Goal: Task Accomplishment & Management: Complete application form

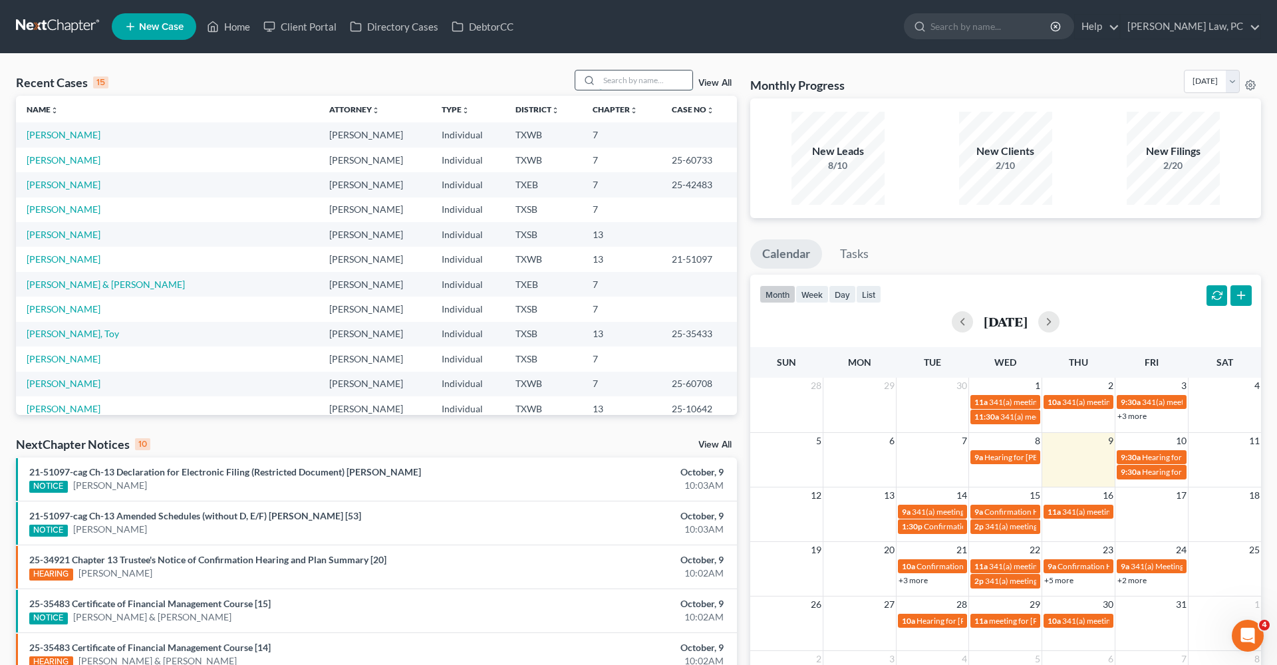
click at [646, 84] on input "search" at bounding box center [645, 79] width 93 height 19
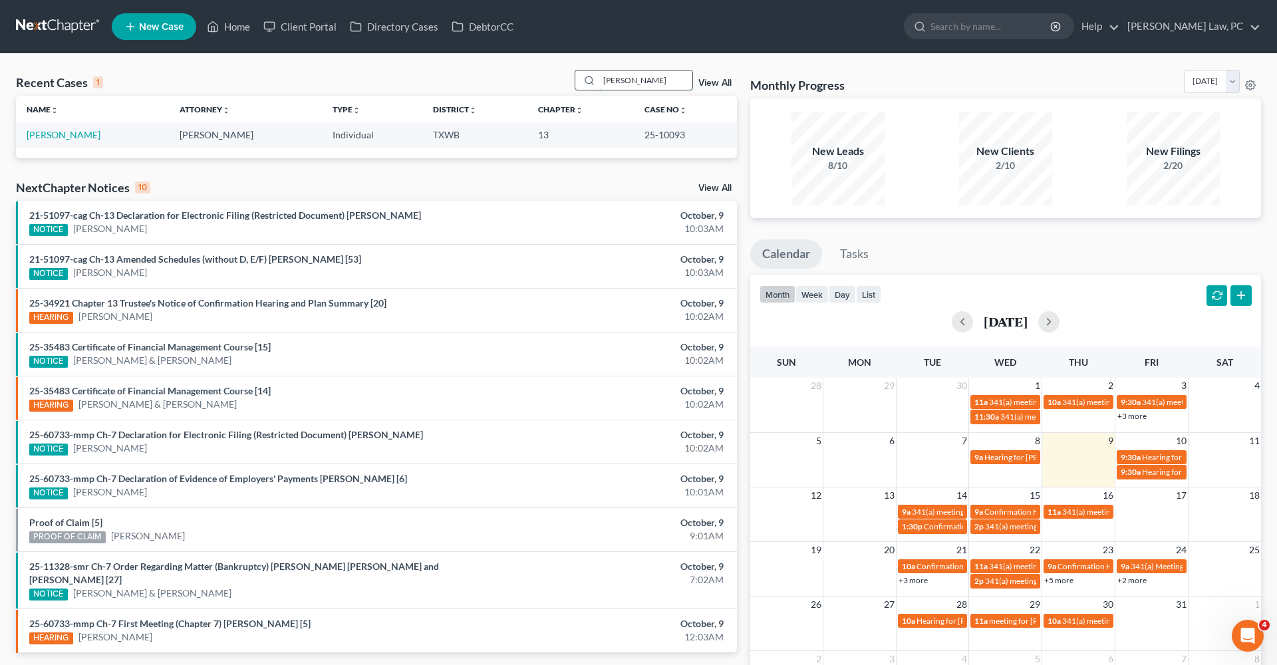
type input "Kendra"
drag, startPoint x: 646, startPoint y: 84, endPoint x: 68, endPoint y: 137, distance: 579.6
click at [68, 137] on link "[PERSON_NAME]" at bounding box center [64, 134] width 74 height 11
click at [41, 136] on link "[PERSON_NAME]" at bounding box center [64, 134] width 74 height 11
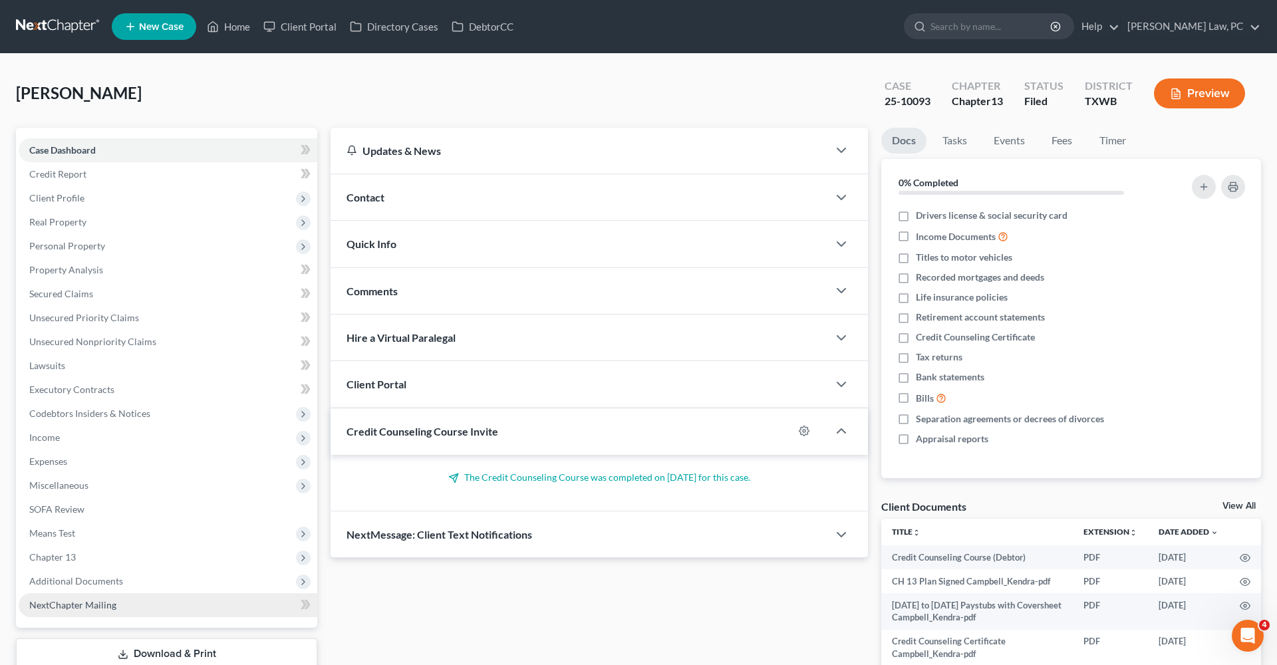
click at [91, 604] on span "NextChapter Mailing" at bounding box center [72, 604] width 87 height 11
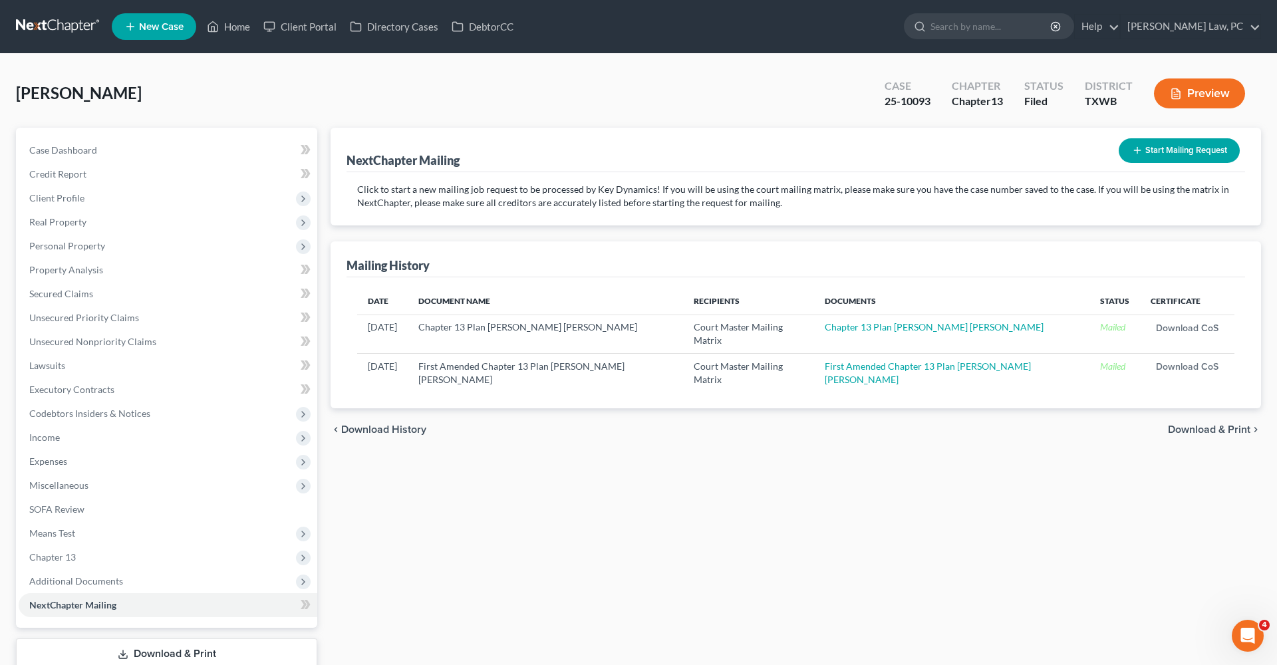
click at [1168, 151] on button "Start Mailing Request" at bounding box center [1178, 150] width 121 height 25
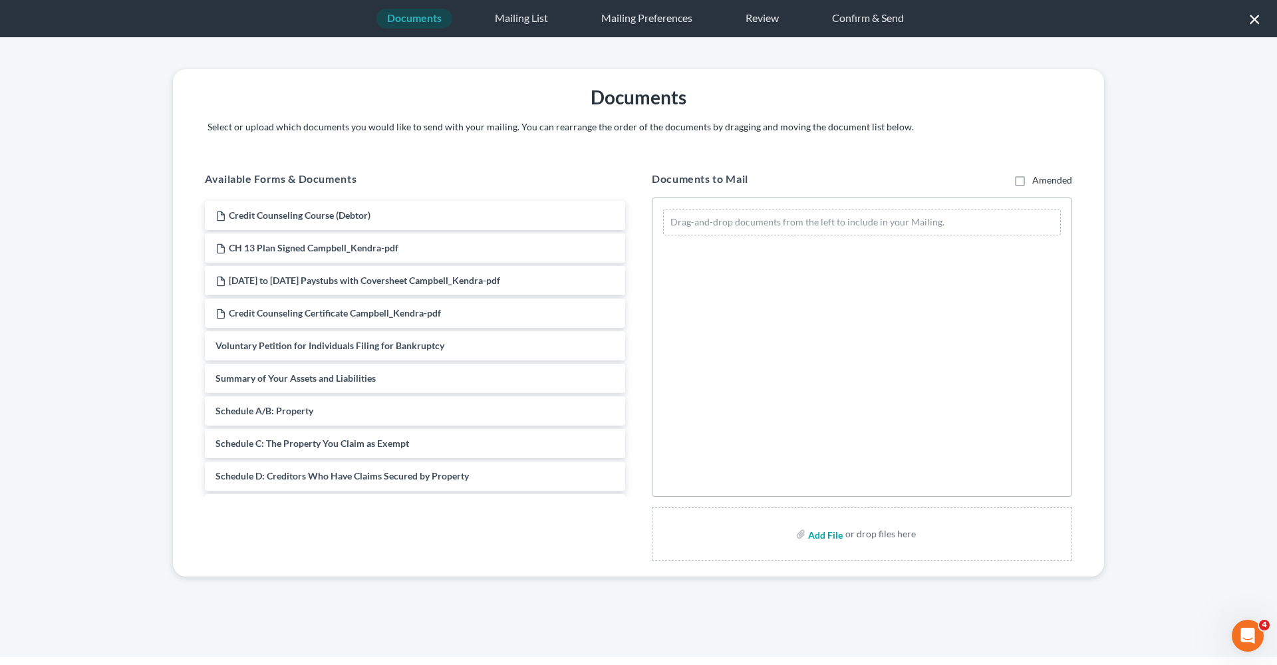
click at [828, 536] on input "file" at bounding box center [824, 534] width 32 height 24
type input "C:\fakepath\Motion to Approve Settlement Campbell_Kendra.pdf"
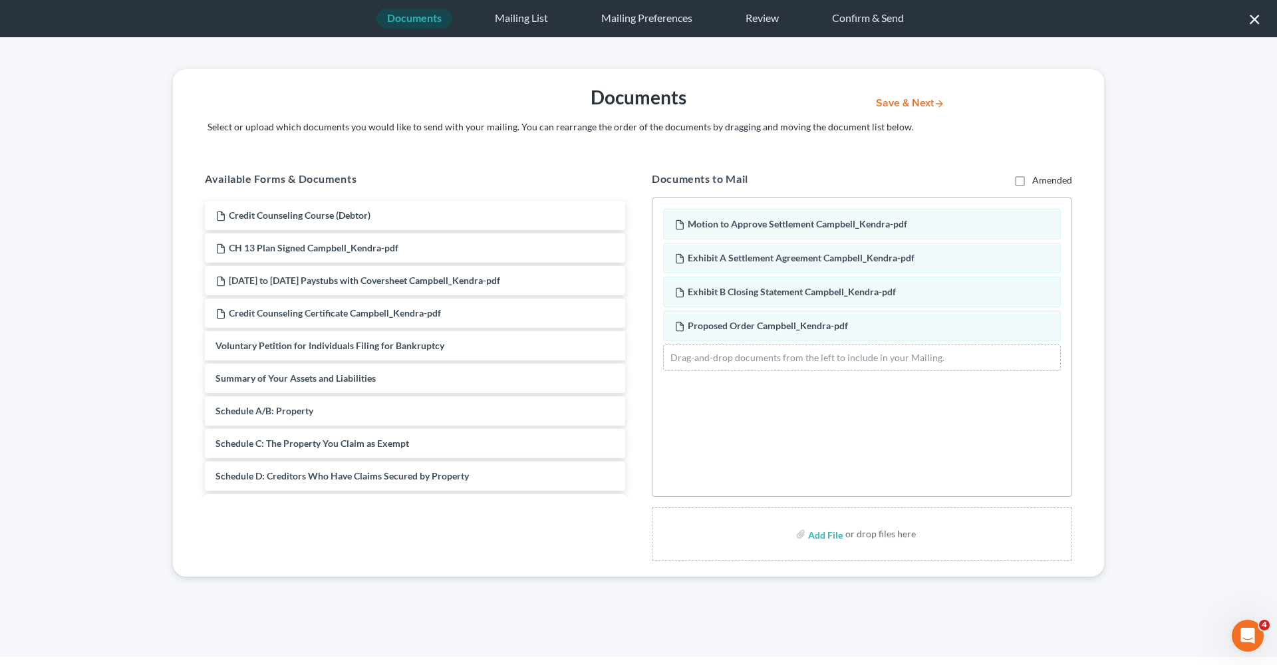
click at [906, 103] on button "Save & Next" at bounding box center [910, 103] width 90 height 11
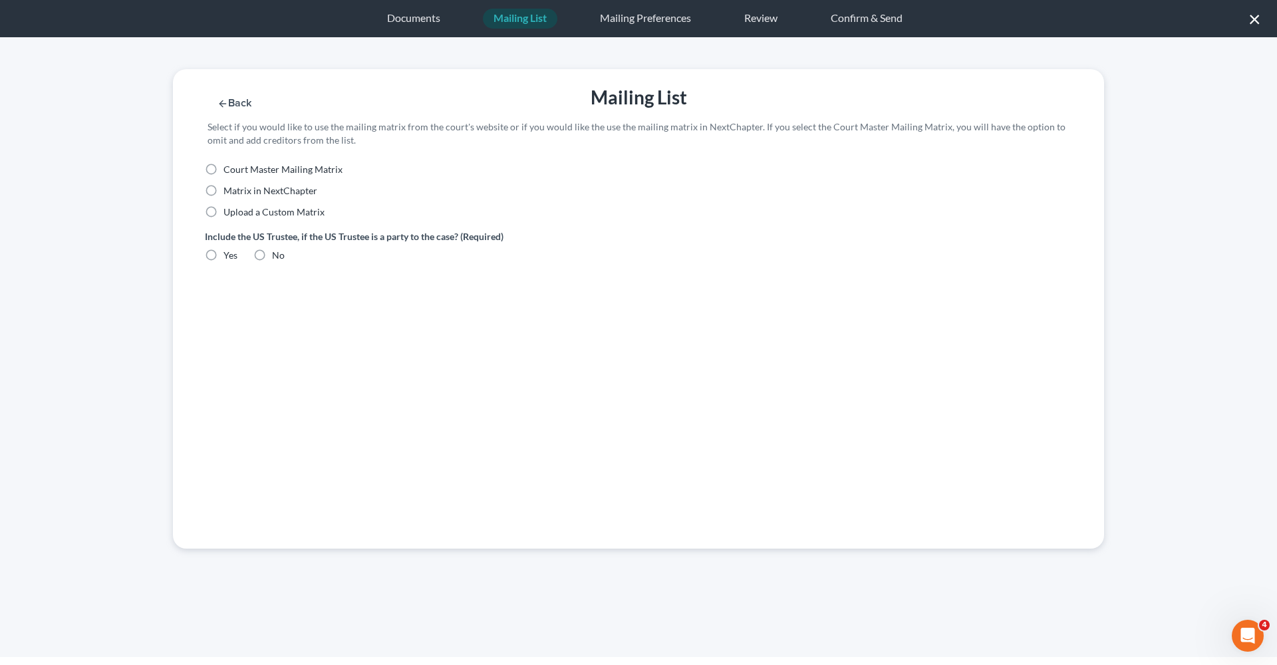
click at [303, 170] on span "Court Master Mailing Matrix" at bounding box center [282, 169] width 119 height 11
click at [237, 170] on input "Court Master Mailing Matrix" at bounding box center [233, 167] width 9 height 9
radio input "true"
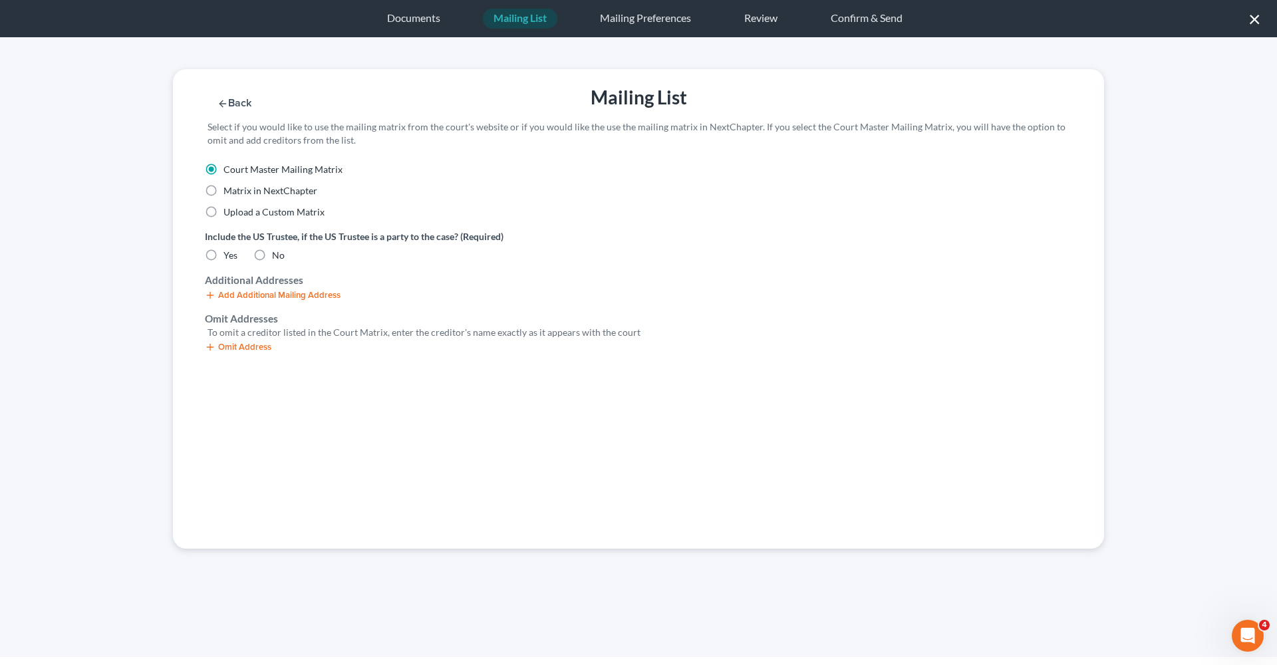
click at [272, 259] on label "No" at bounding box center [278, 255] width 13 height 13
click at [277, 257] on input "No" at bounding box center [281, 253] width 9 height 9
radio input "true"
click at [246, 348] on button "Omit Address" at bounding box center [238, 347] width 66 height 11
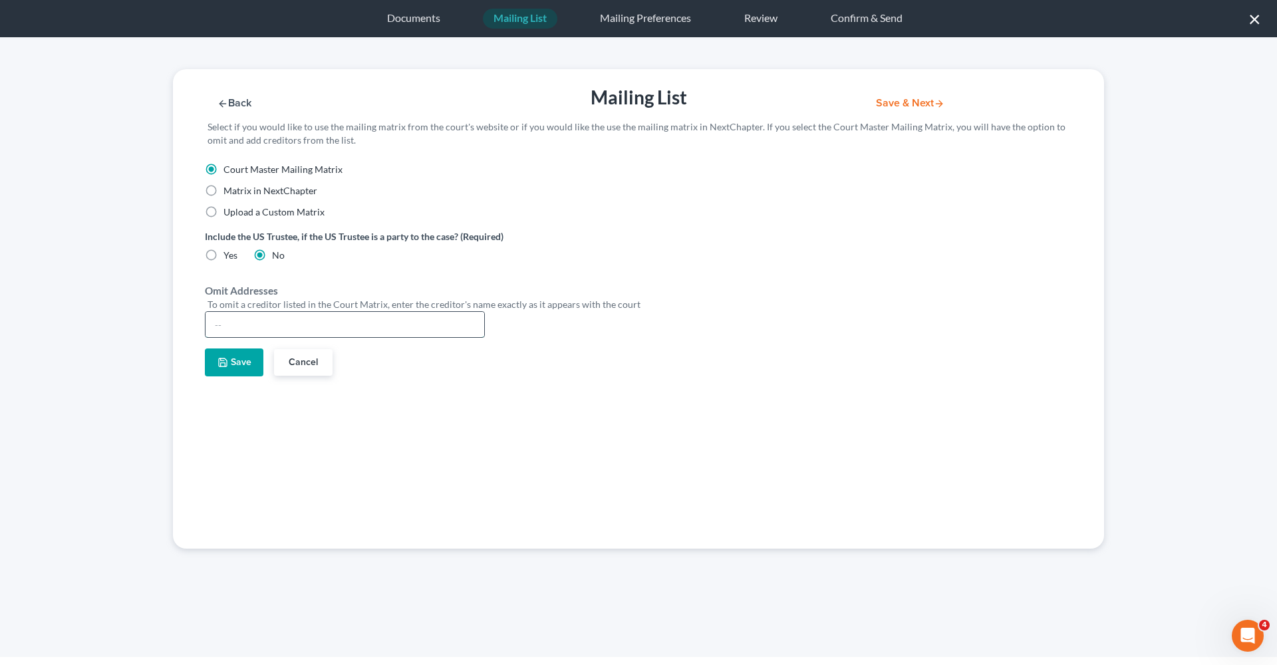
click at [287, 312] on input "text" at bounding box center [344, 324] width 279 height 25
type input "Hooman Khoshnood"
click at [229, 366] on button "Save" at bounding box center [234, 362] width 59 height 28
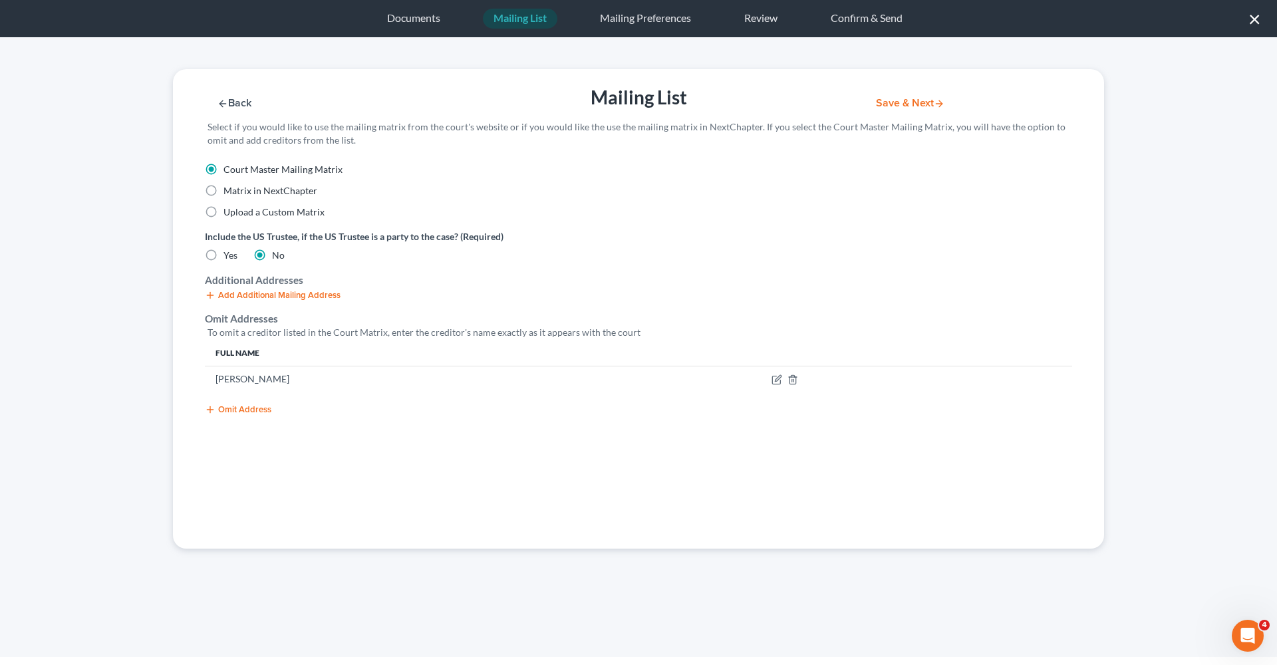
click at [244, 410] on button "Omit Address" at bounding box center [238, 409] width 66 height 11
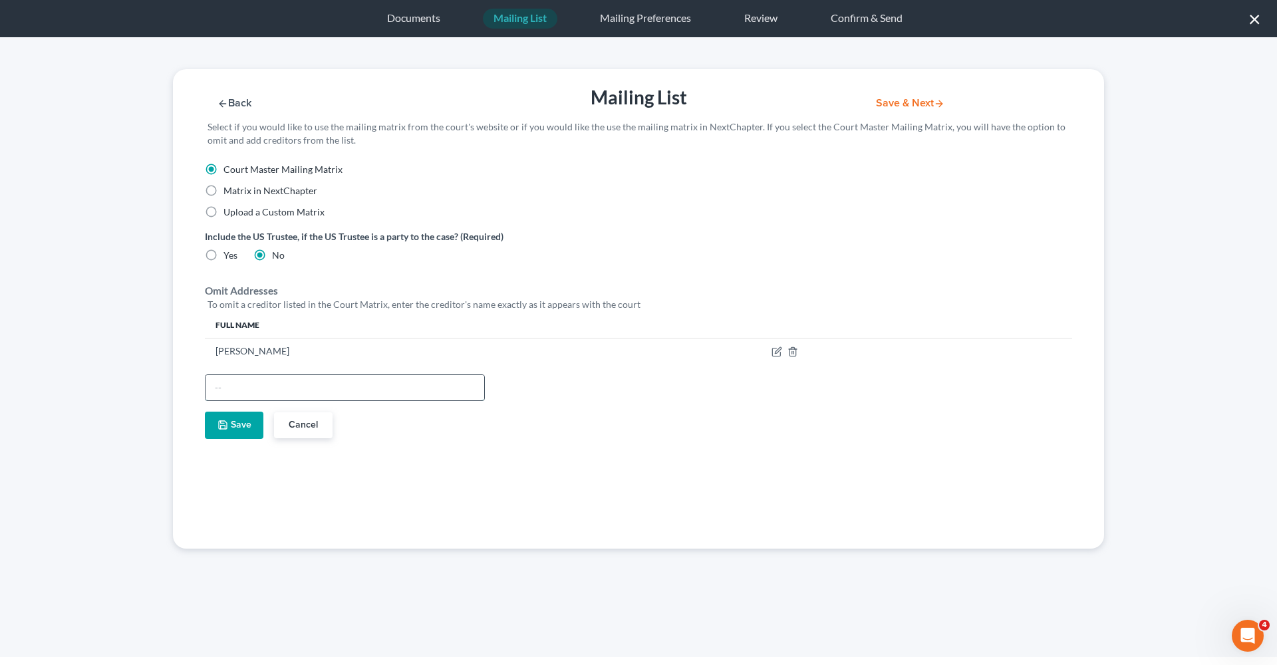
click at [259, 386] on input "text" at bounding box center [344, 387] width 279 height 25
click at [292, 390] on input "Deborah B. Langegennig" at bounding box center [344, 387] width 279 height 25
type input "Deborah B. Langehennig"
click at [245, 423] on button "Save" at bounding box center [234, 426] width 59 height 28
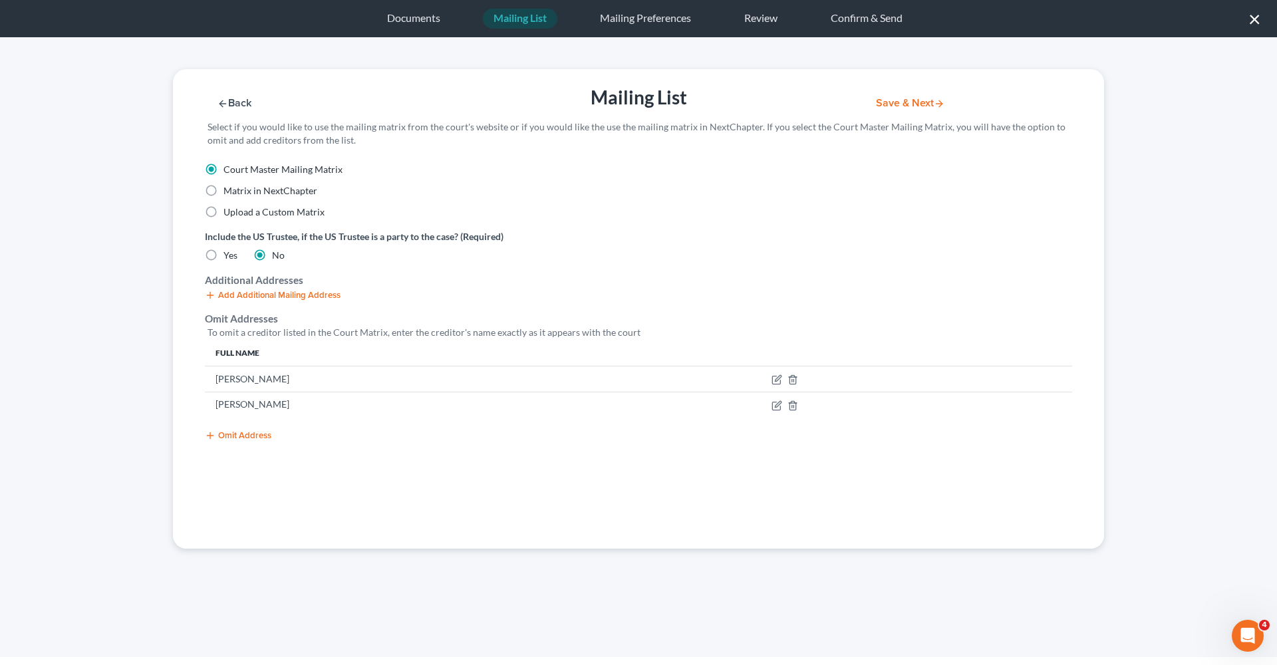
click at [245, 434] on button "Omit Address" at bounding box center [238, 435] width 66 height 11
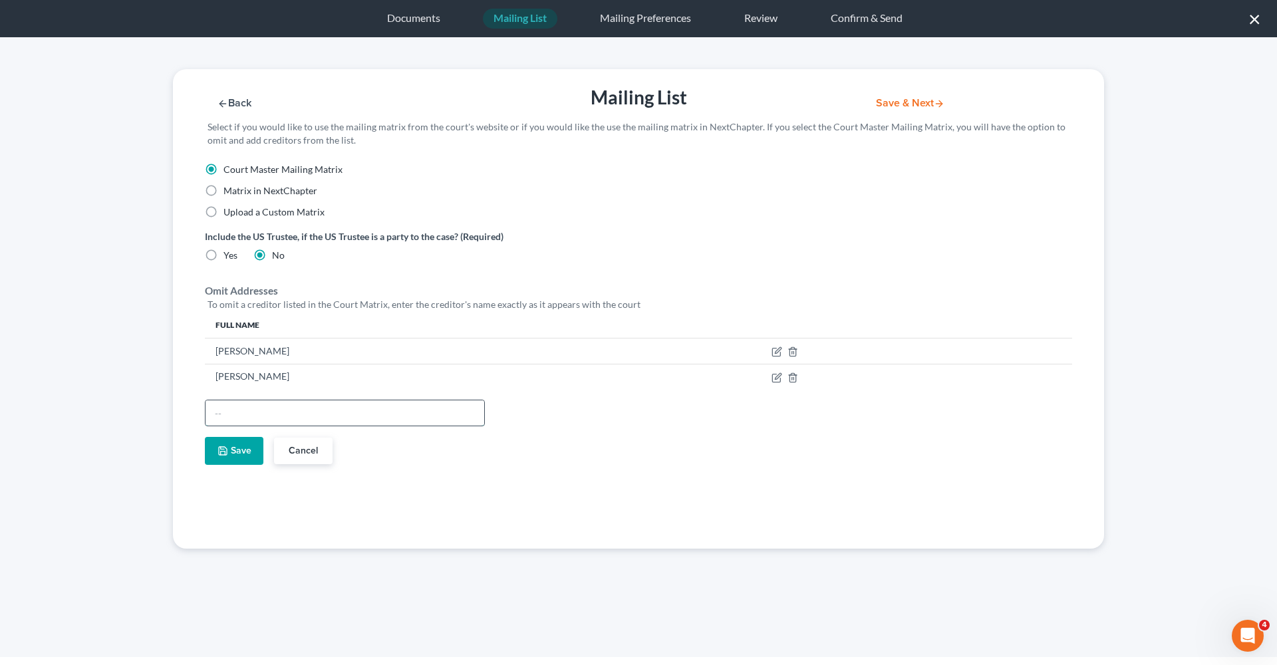
click at [259, 410] on input "text" at bounding box center [344, 412] width 279 height 25
type input "Deborah Langehennig"
click at [223, 449] on icon "button" at bounding box center [222, 451] width 11 height 11
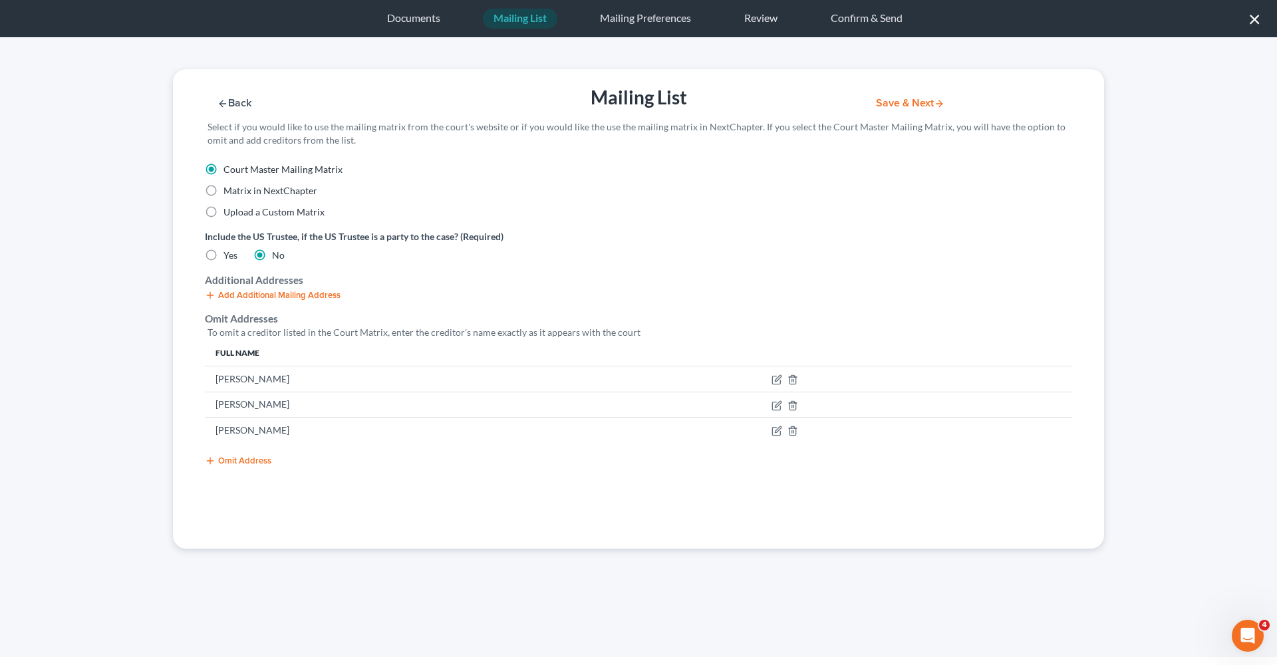
click at [910, 106] on button "Save & Next" at bounding box center [910, 103] width 90 height 11
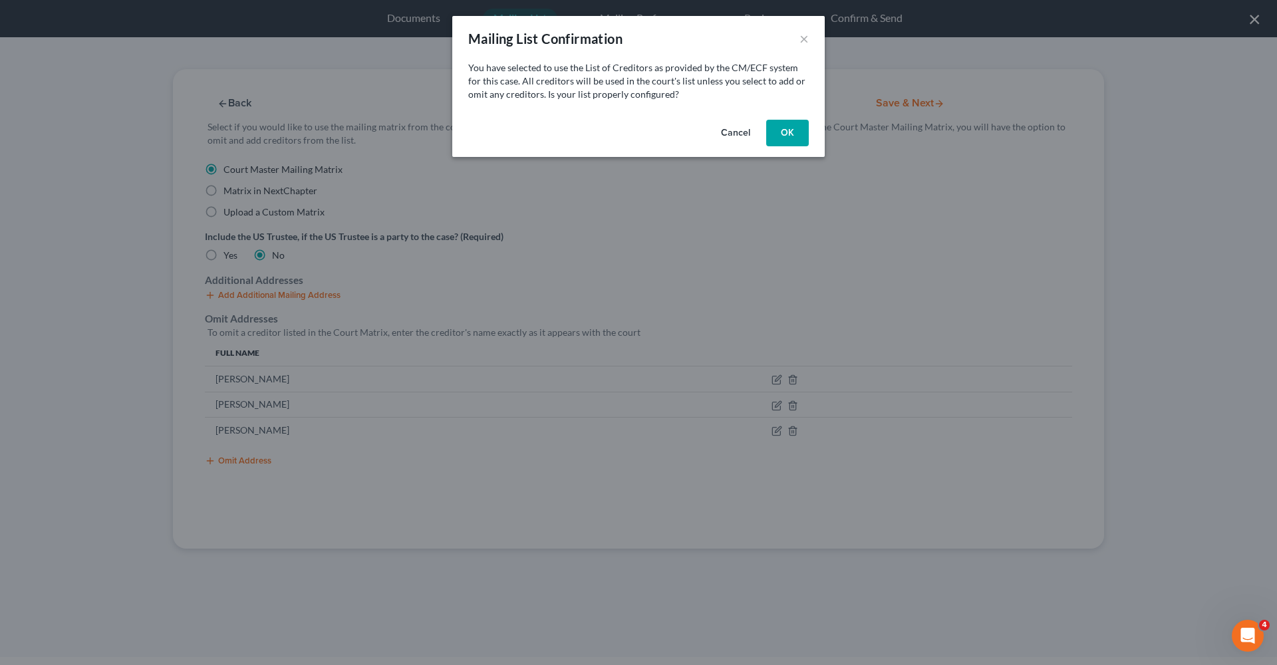
click at [782, 134] on button "OK" at bounding box center [787, 133] width 43 height 27
select select "45"
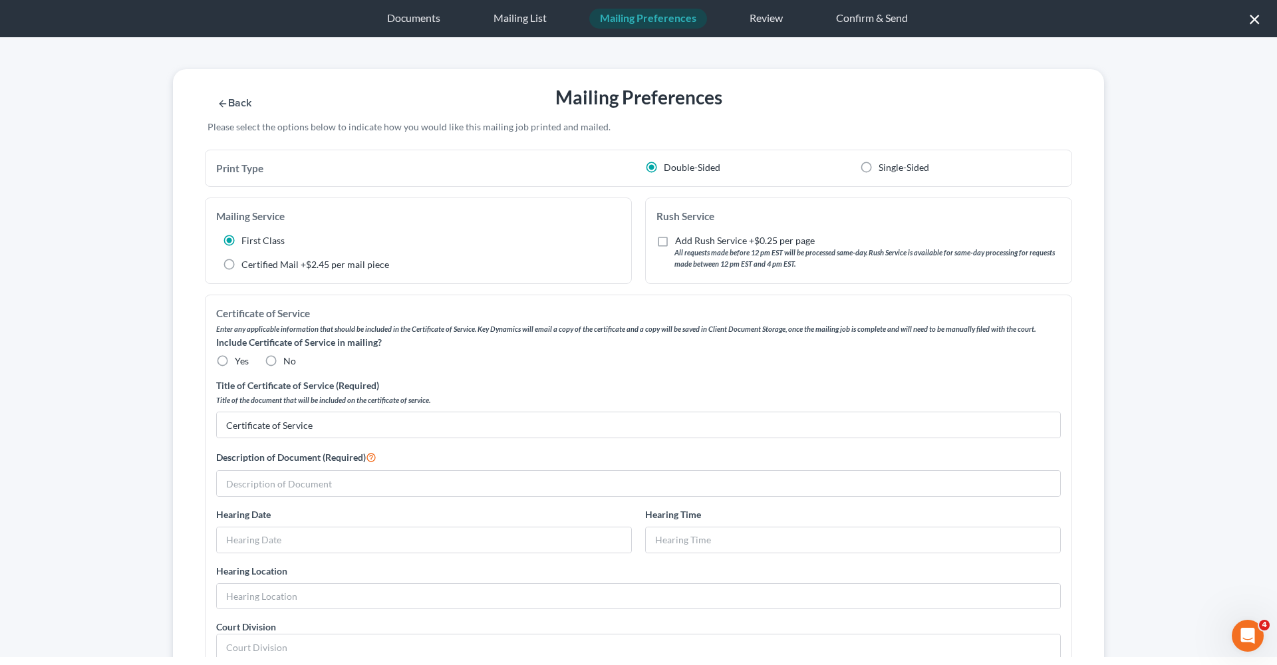
click at [239, 360] on span "Yes" at bounding box center [242, 360] width 14 height 11
click at [240, 360] on input "Yes" at bounding box center [244, 358] width 9 height 9
radio input "true"
click at [314, 481] on input "text" at bounding box center [638, 483] width 843 height 25
type input "Motion to Approve Settlement Kendra Campbell"
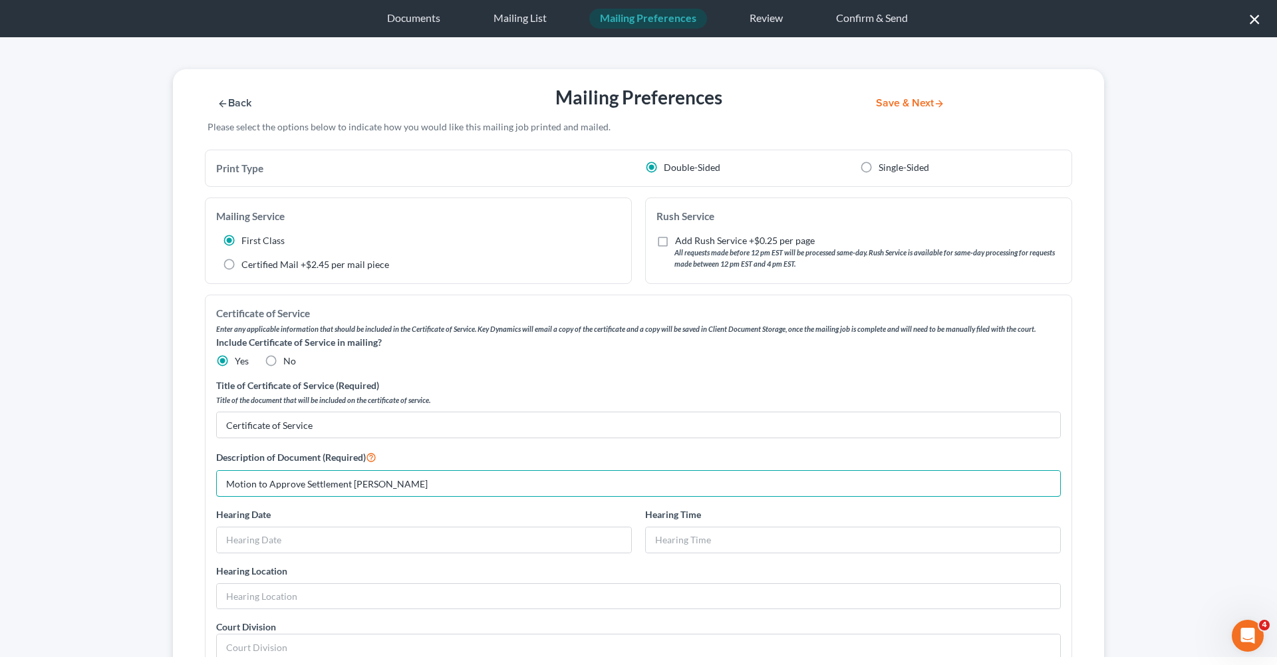
drag, startPoint x: 432, startPoint y: 479, endPoint x: 209, endPoint y: 485, distance: 222.8
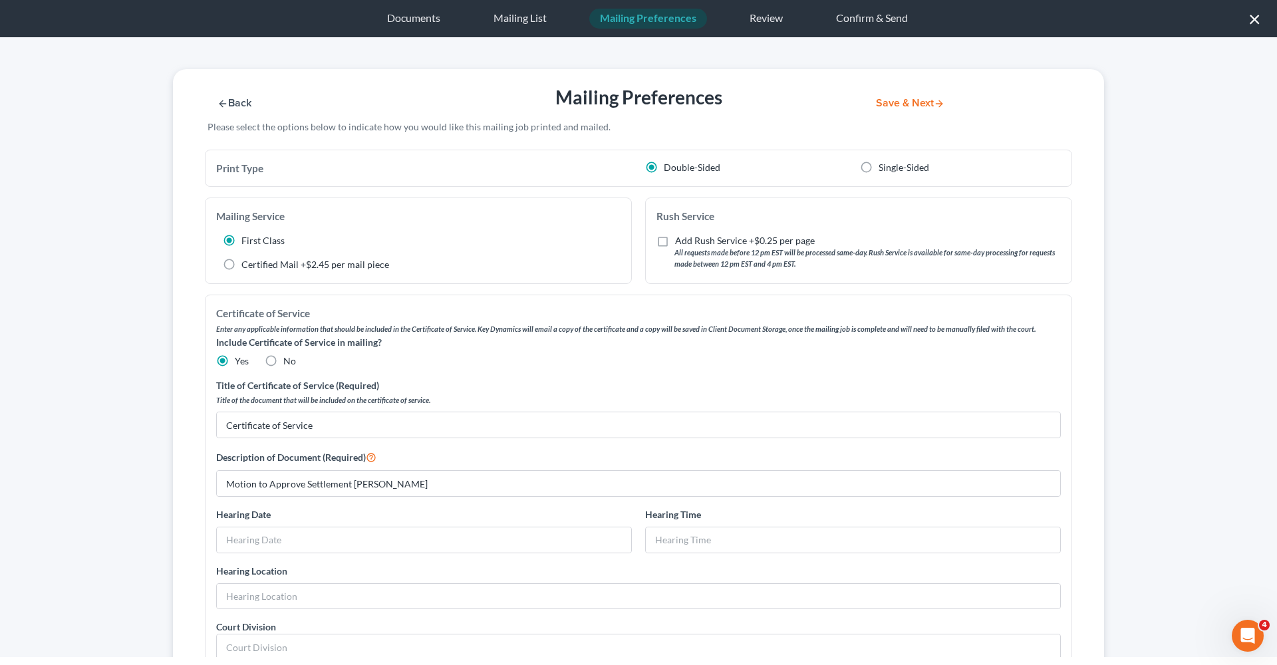
click at [902, 101] on button "Save & Next" at bounding box center [910, 103] width 90 height 11
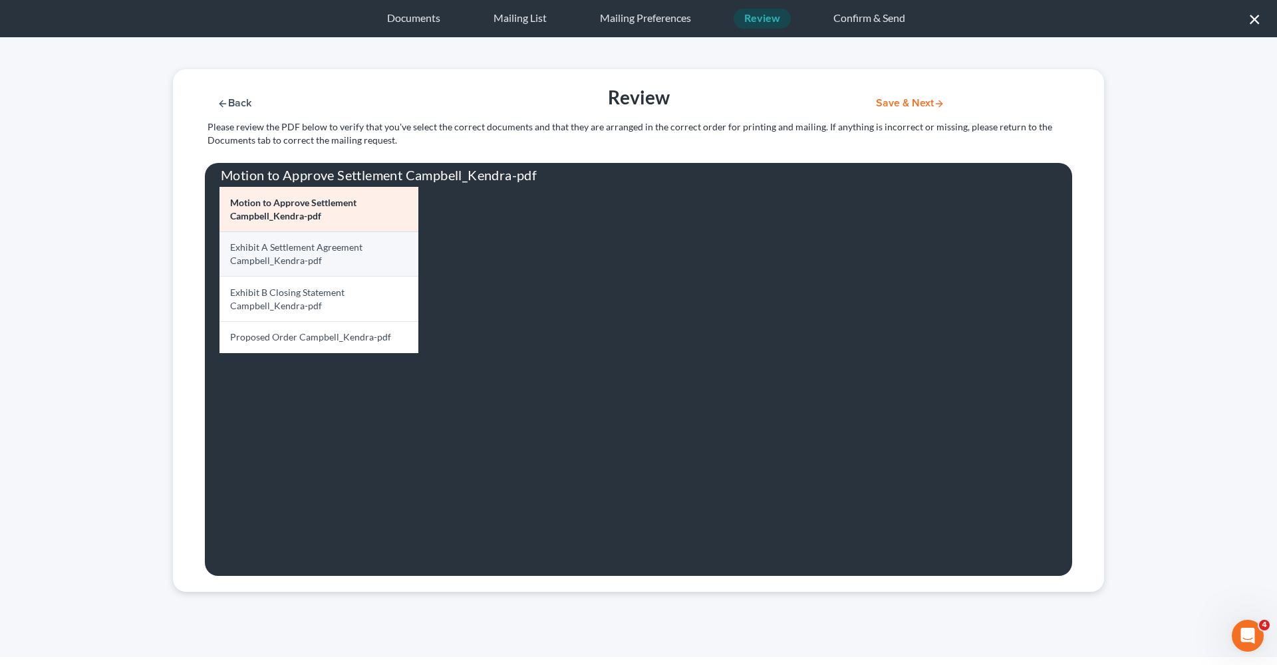
click at [334, 245] on link "Exhibit A Settlement Agreement Campbell_Kendra-pdf" at bounding box center [318, 253] width 199 height 45
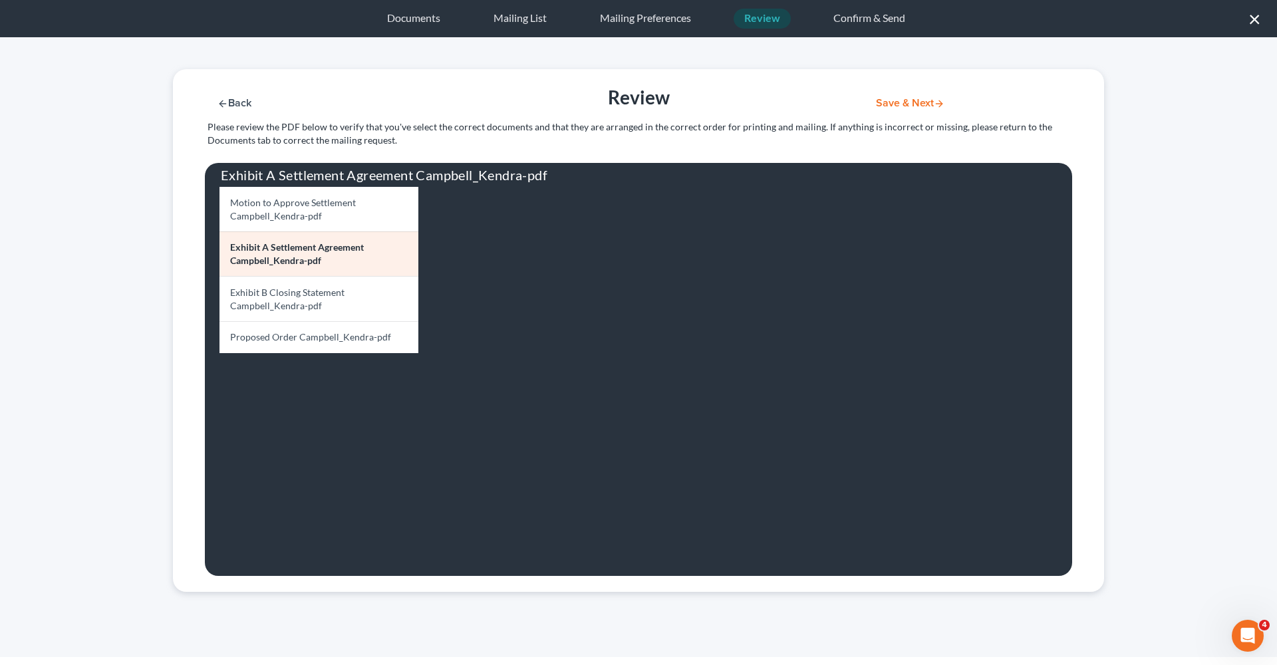
click at [231, 111] on div "Back Review Save & Next Please review the PDF below to verify that you've selec…" at bounding box center [638, 116] width 944 height 94
click at [219, 103] on polyline "button" at bounding box center [220, 103] width 3 height 6
select select "45"
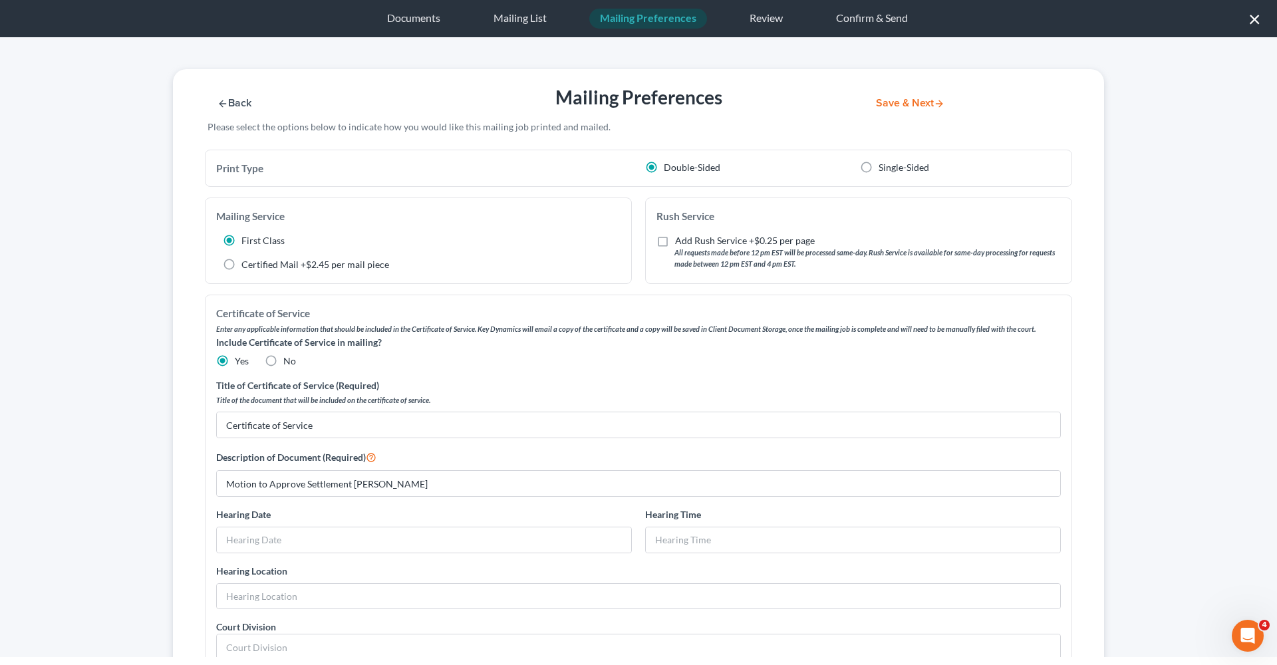
click at [219, 103] on polyline "button" at bounding box center [220, 103] width 3 height 6
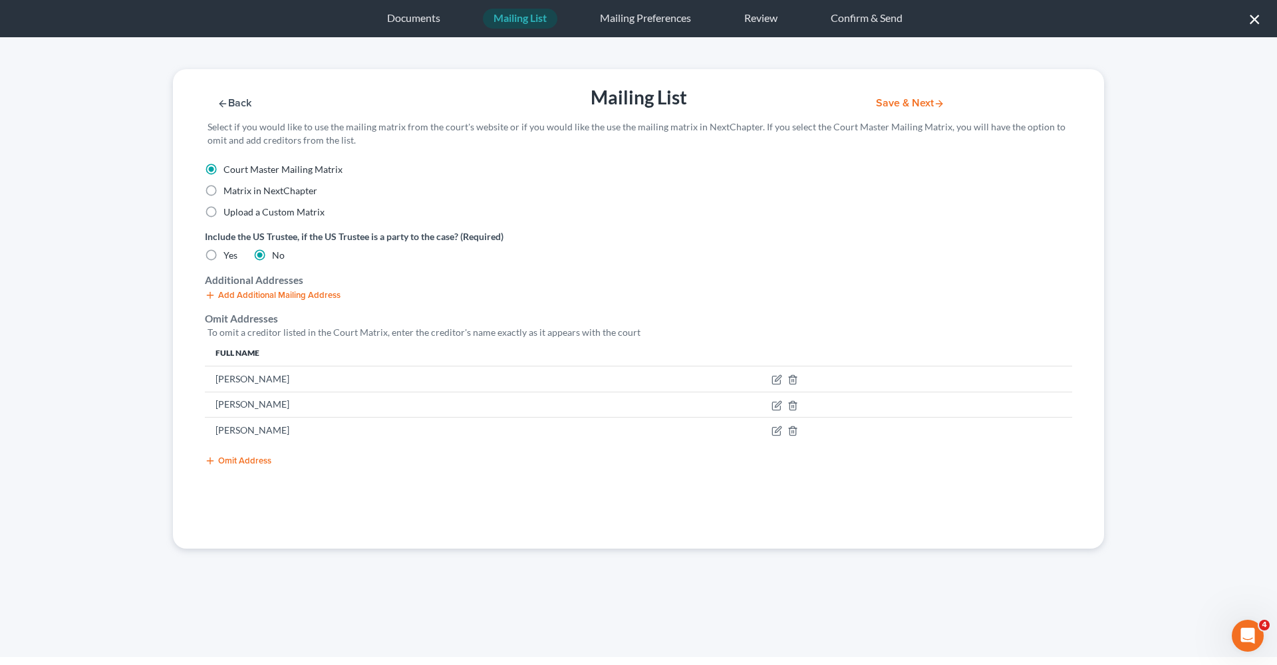
click at [219, 103] on polyline "button" at bounding box center [220, 103] width 3 height 6
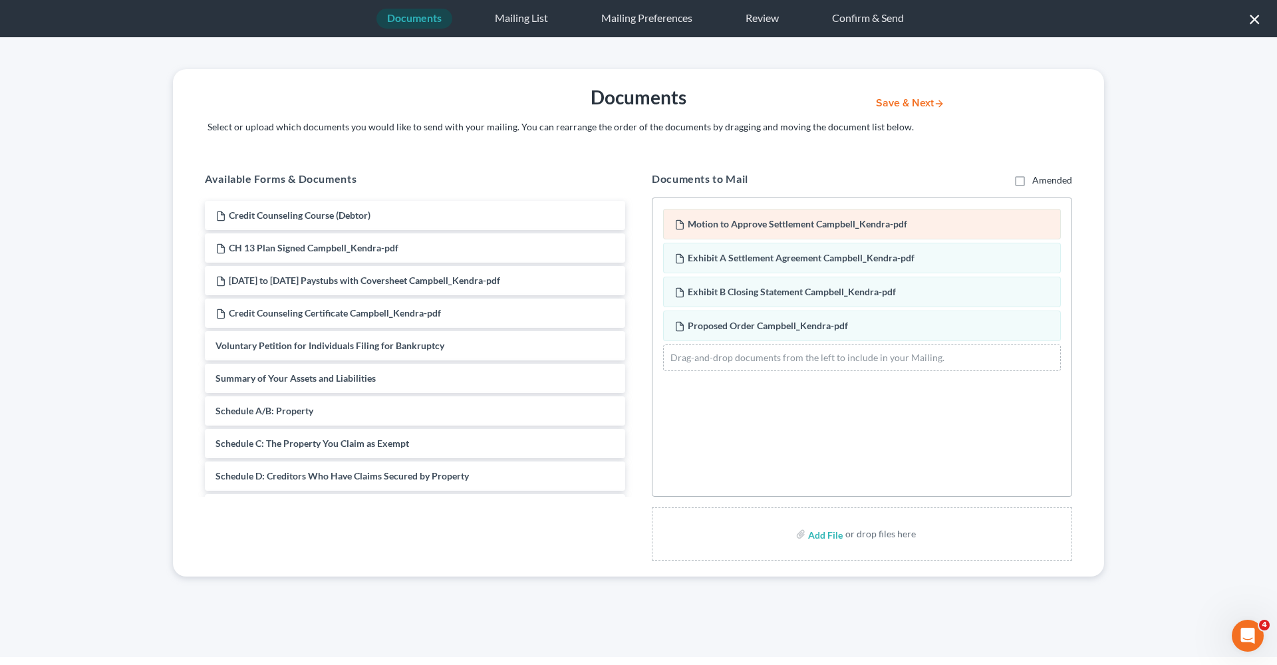
click at [954, 221] on div "Motion to Approve Settlement Campbell_Kendra-pdf Exhibit A Settlement Agreement…" at bounding box center [861, 290] width 419 height 184
click at [821, 225] on div "Motion to Approve Settlement Campbell_Kendra-pdf Exhibit A Settlement Agreement…" at bounding box center [861, 290] width 419 height 184
click at [424, 23] on div "Documents" at bounding box center [414, 19] width 76 height 20
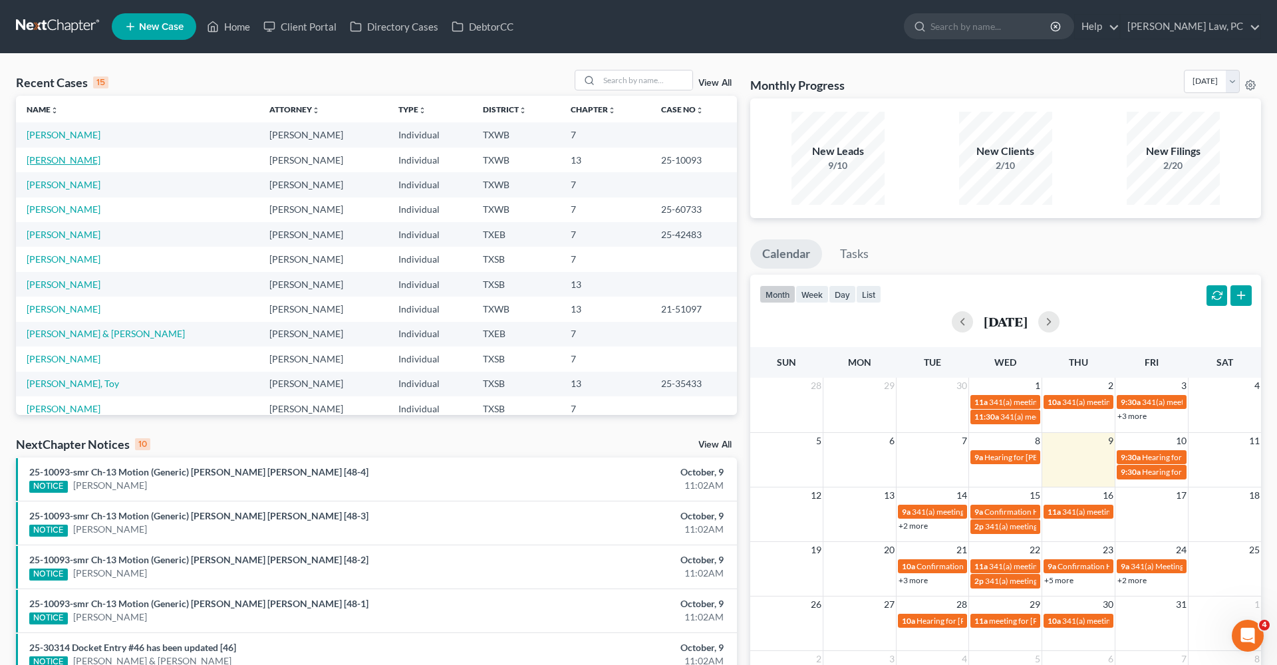
click at [61, 162] on link "Campbell, Kendra" at bounding box center [64, 159] width 74 height 11
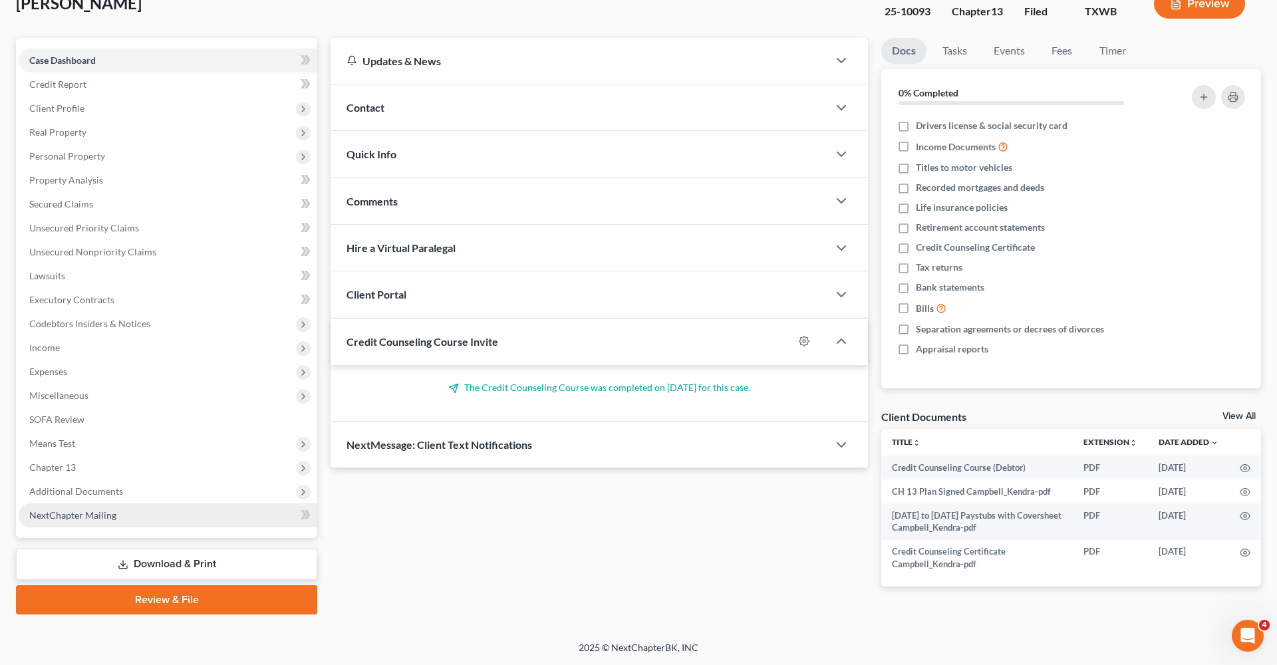
scroll to position [90, 0]
click at [86, 512] on span "NextChapter Mailing" at bounding box center [72, 514] width 87 height 11
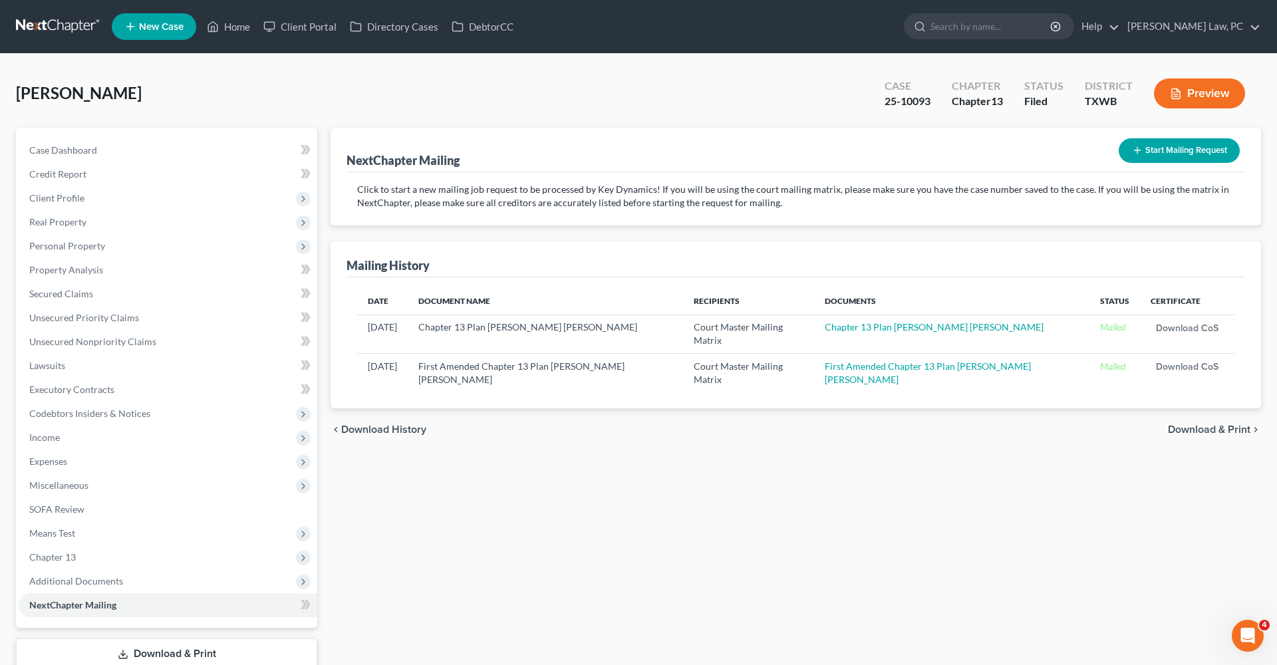
click at [1134, 146] on icon "button" at bounding box center [1137, 150] width 11 height 11
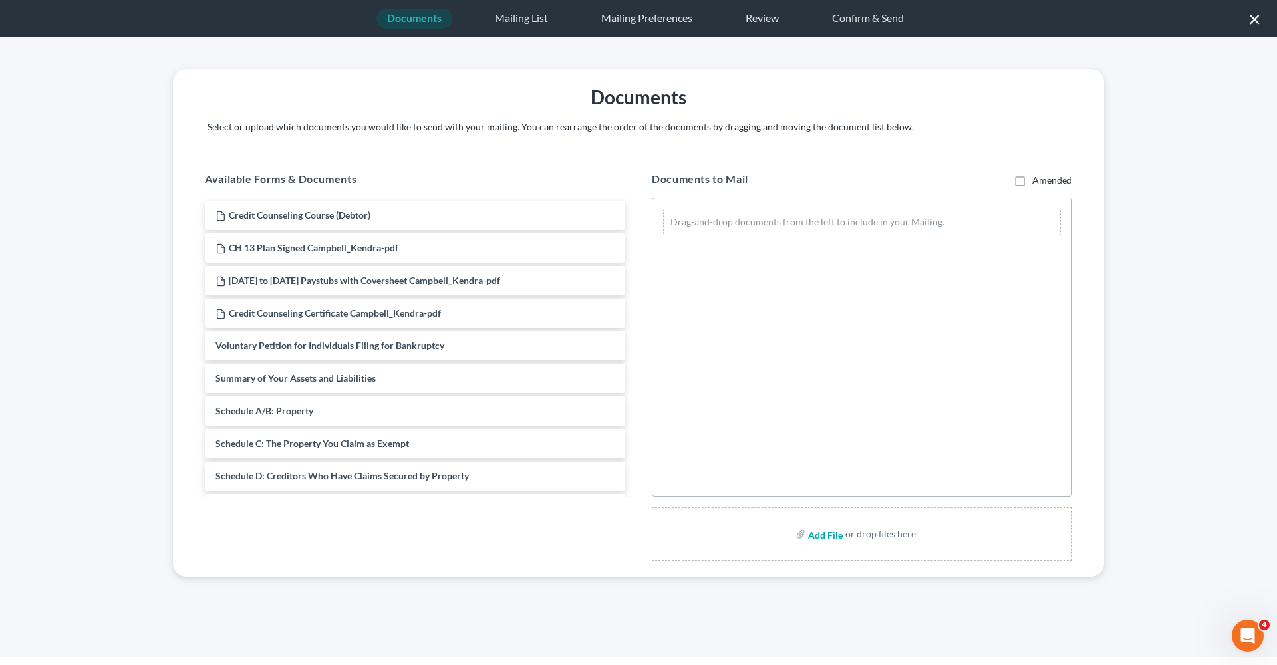
click at [833, 535] on input "file" at bounding box center [824, 534] width 32 height 24
type input "C:\fakepath\Notice of Withdraw Motion to Approve Settlement Campbell-Kendra.pdf"
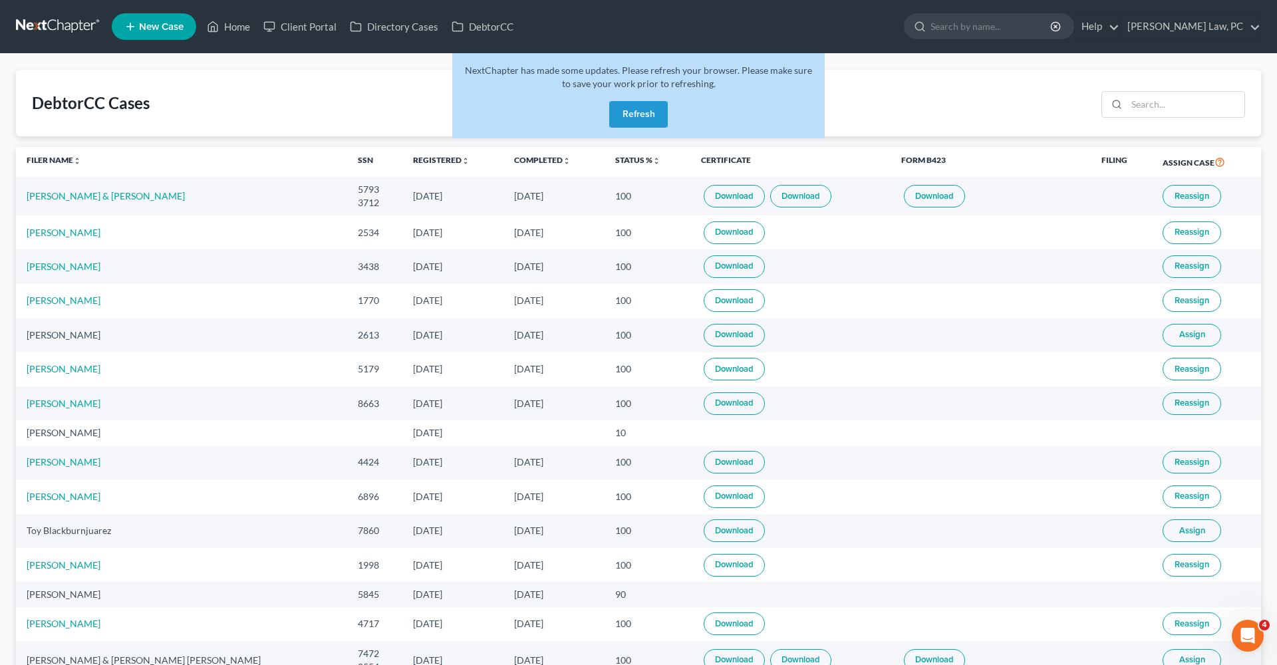
click at [646, 114] on button "Refresh" at bounding box center [638, 114] width 59 height 27
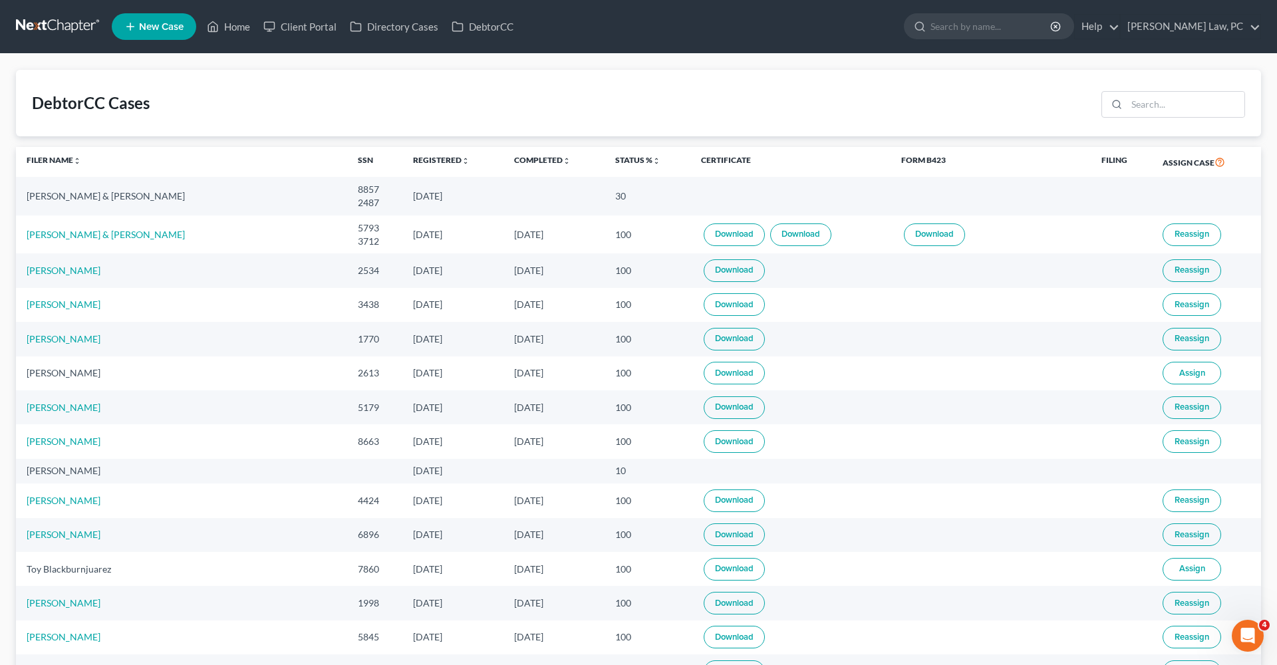
click at [67, 27] on link at bounding box center [58, 27] width 85 height 24
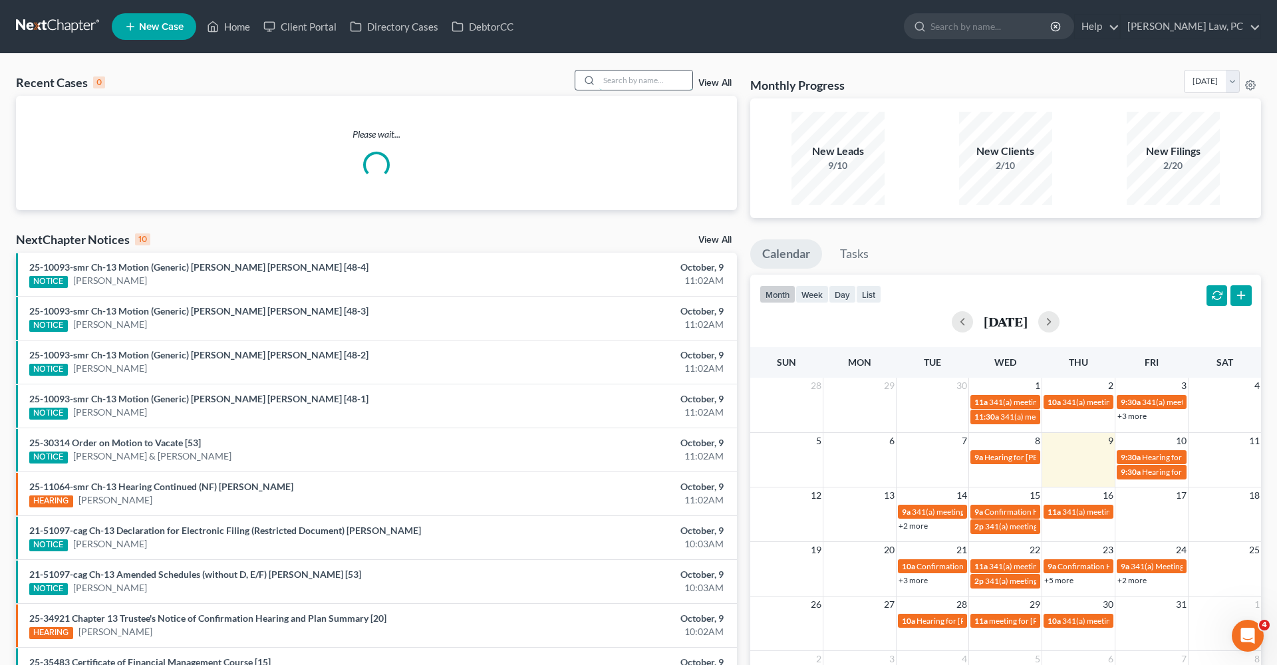
click at [621, 88] on input "search" at bounding box center [645, 79] width 93 height 19
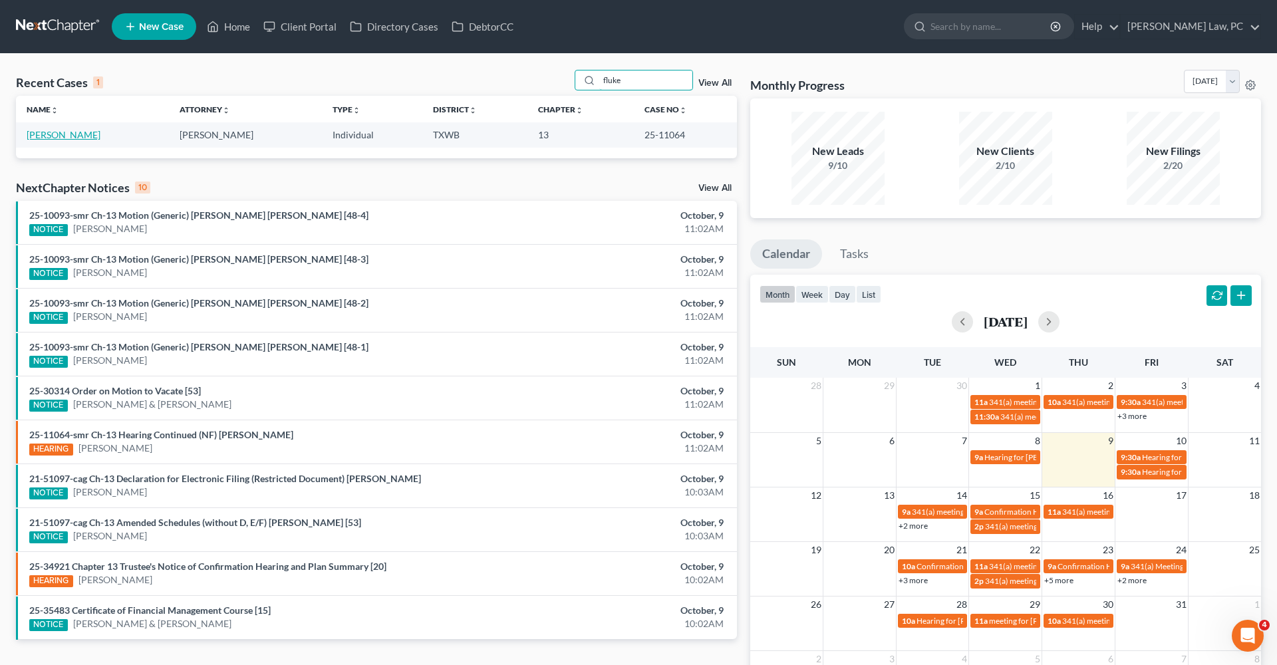
type input "fluke"
click at [64, 135] on link "Fluke, Ronald" at bounding box center [64, 134] width 74 height 11
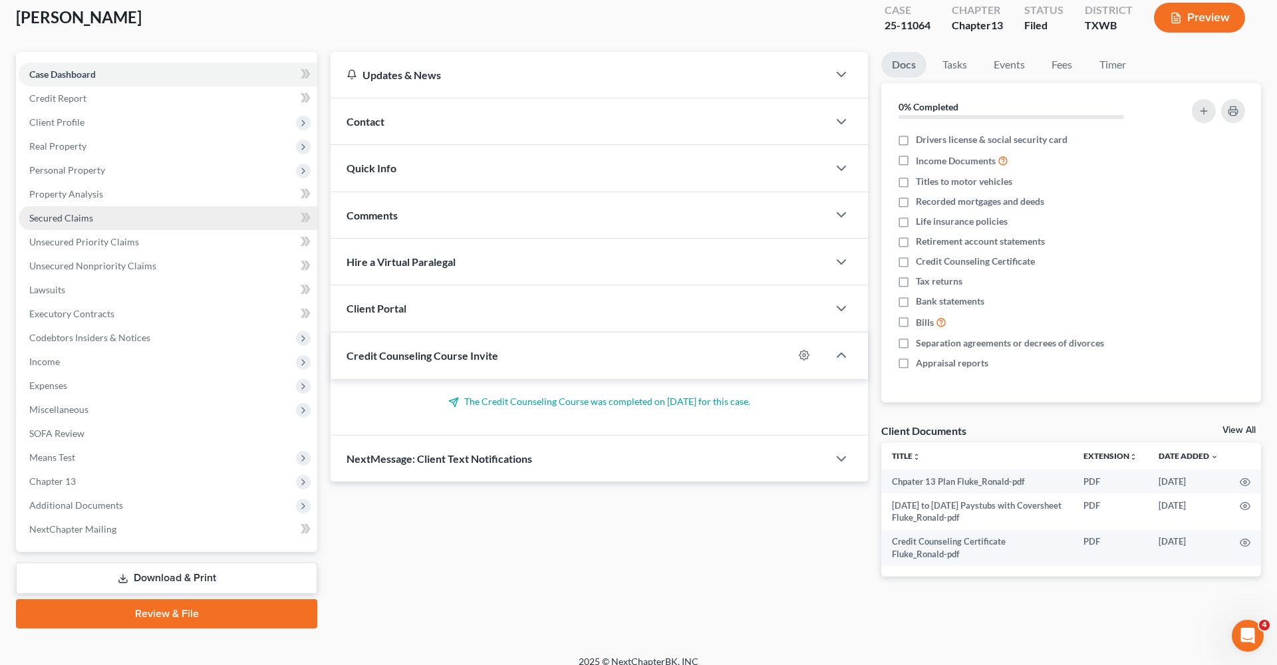
scroll to position [86, 0]
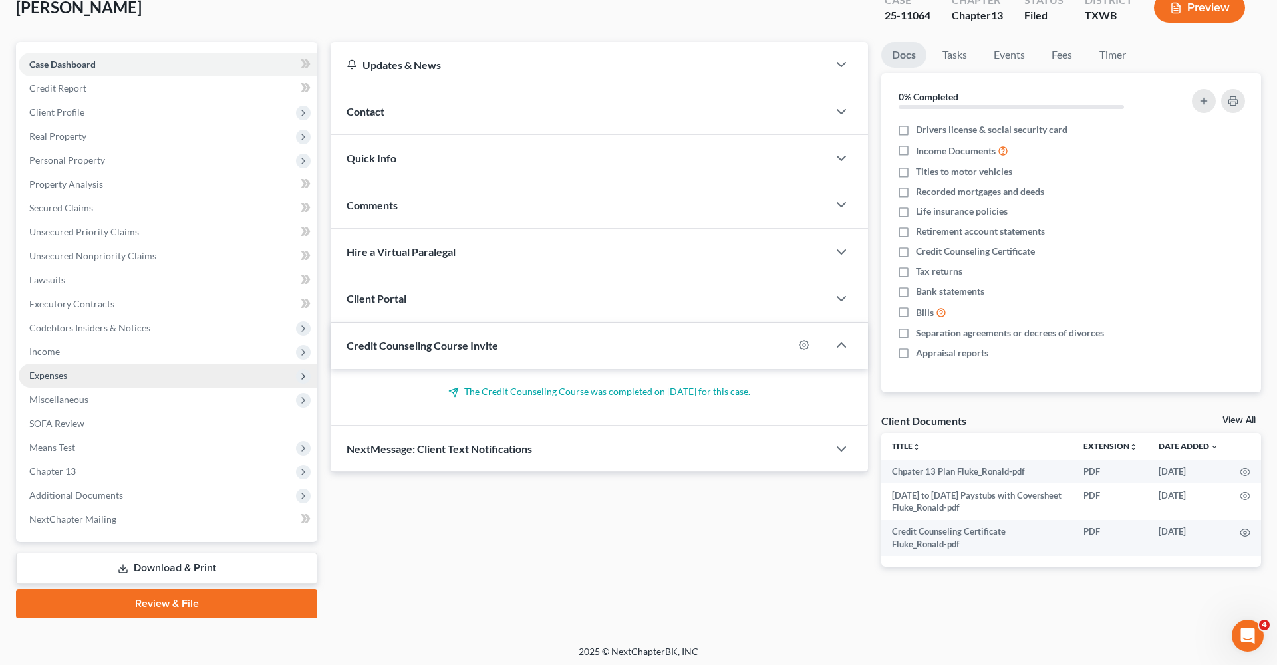
click at [63, 376] on span "Expenses" at bounding box center [48, 375] width 38 height 11
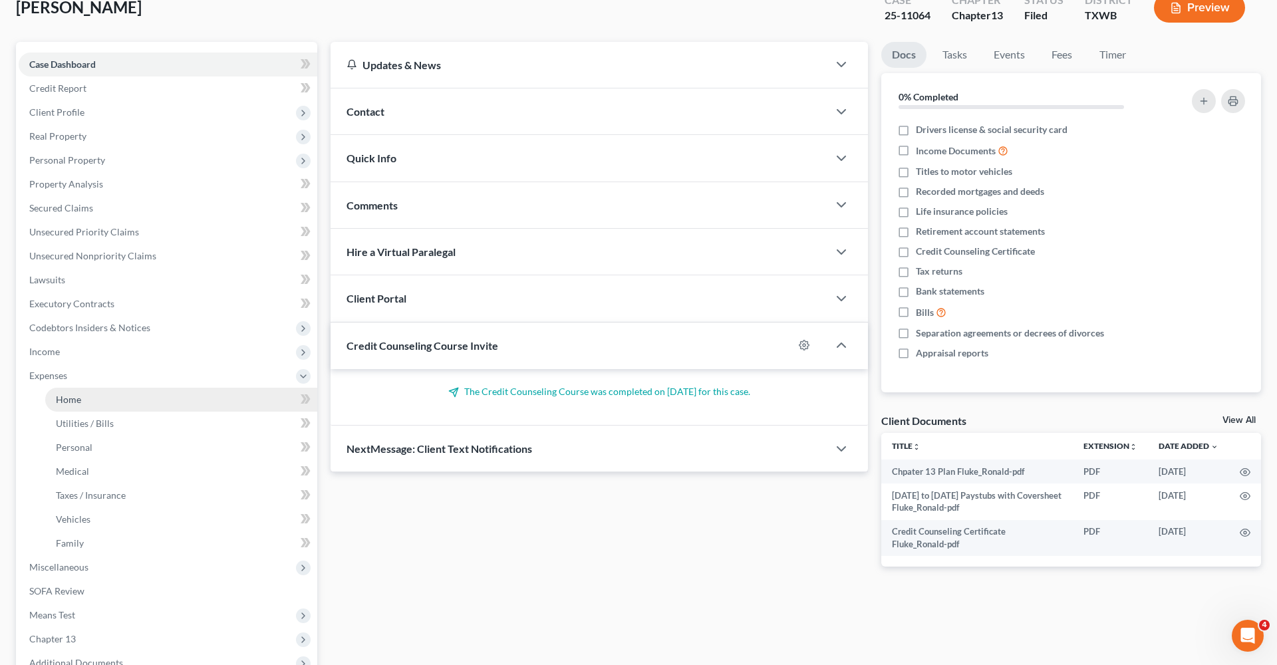
click at [78, 404] on span "Home" at bounding box center [68, 399] width 25 height 11
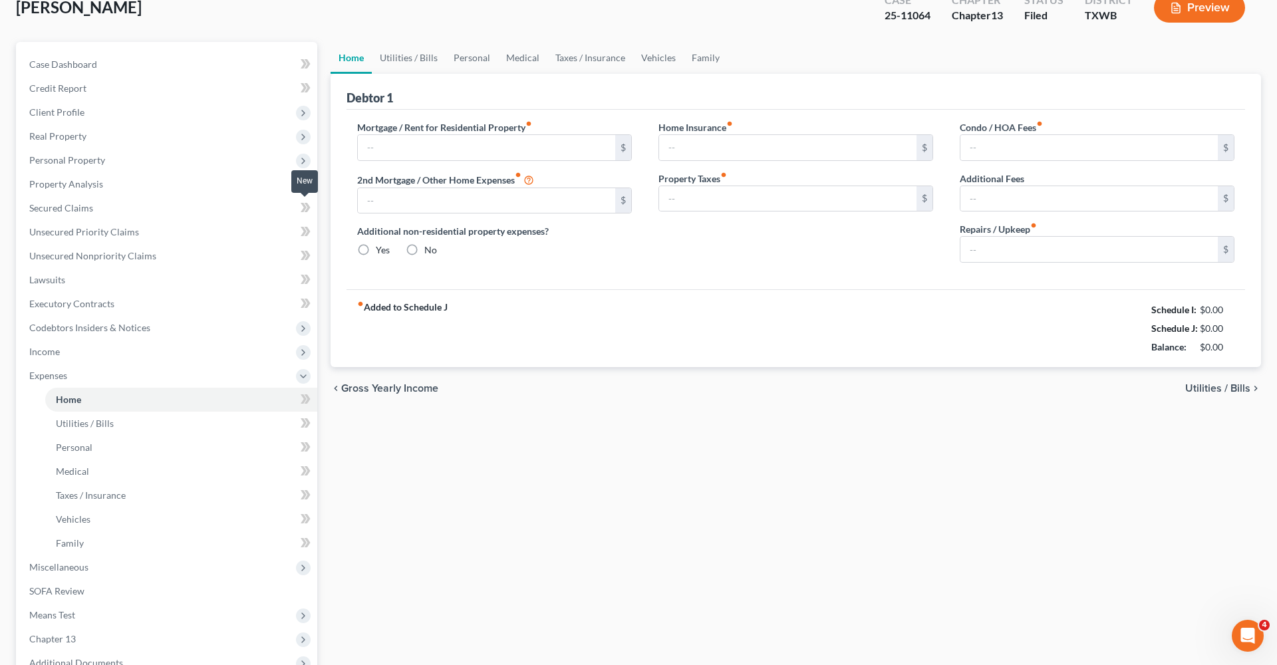
type input "2,333.00"
type input "539.00"
radio input "true"
type input "0.00"
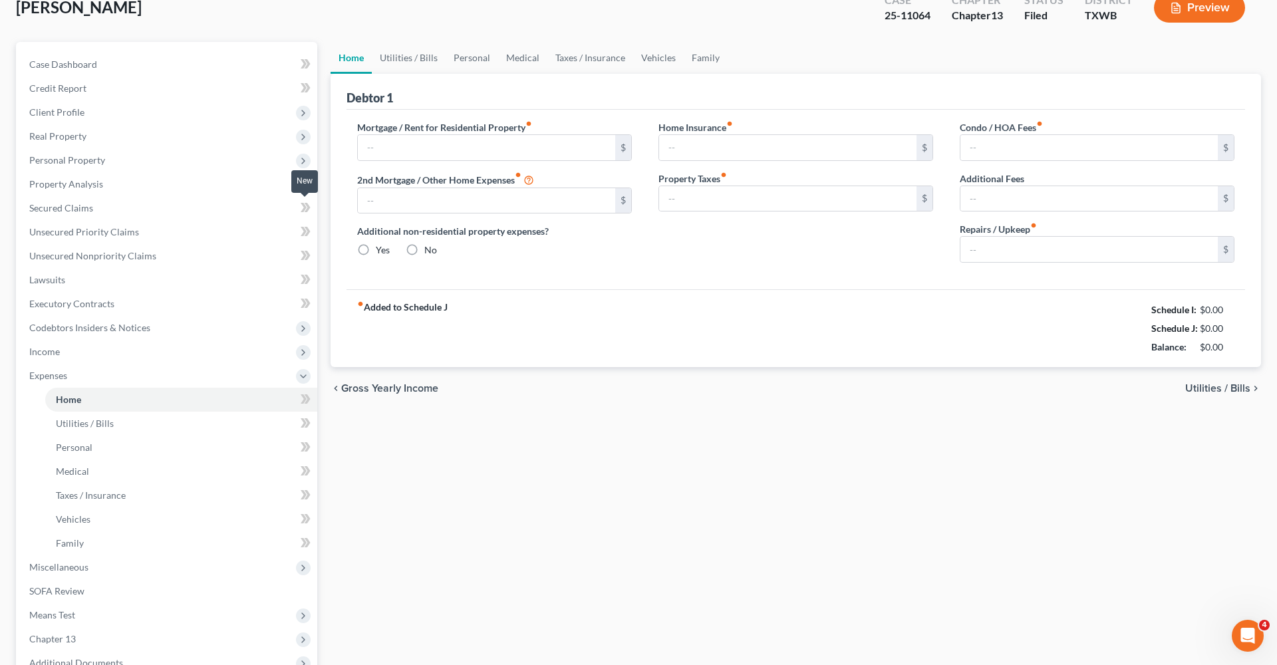
type input "45.00"
type input "0.00"
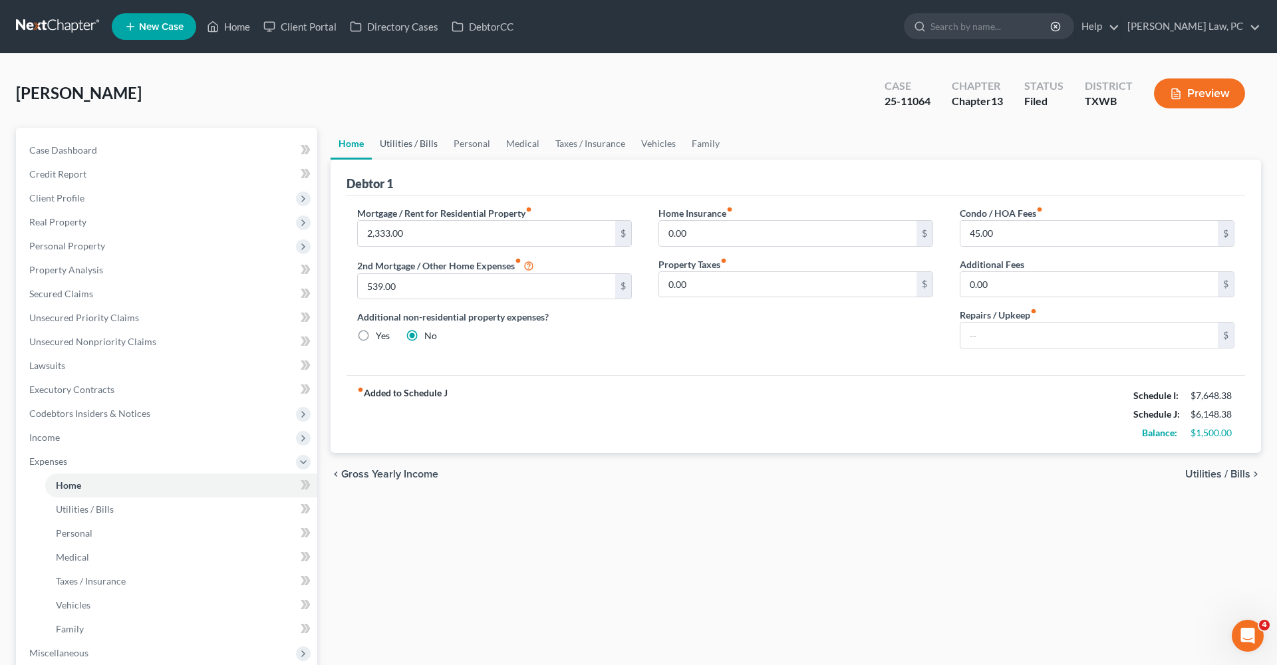
click at [398, 142] on link "Utilities / Bills" at bounding box center [409, 144] width 74 height 32
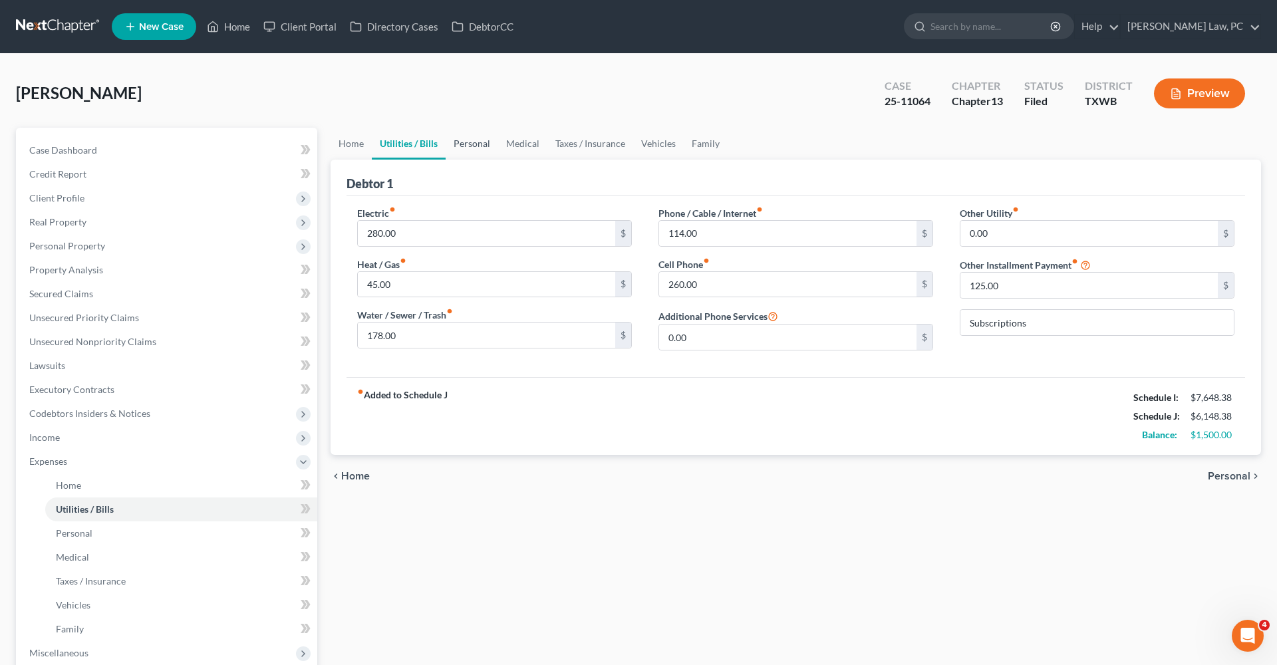
click at [459, 143] on link "Personal" at bounding box center [472, 144] width 53 height 32
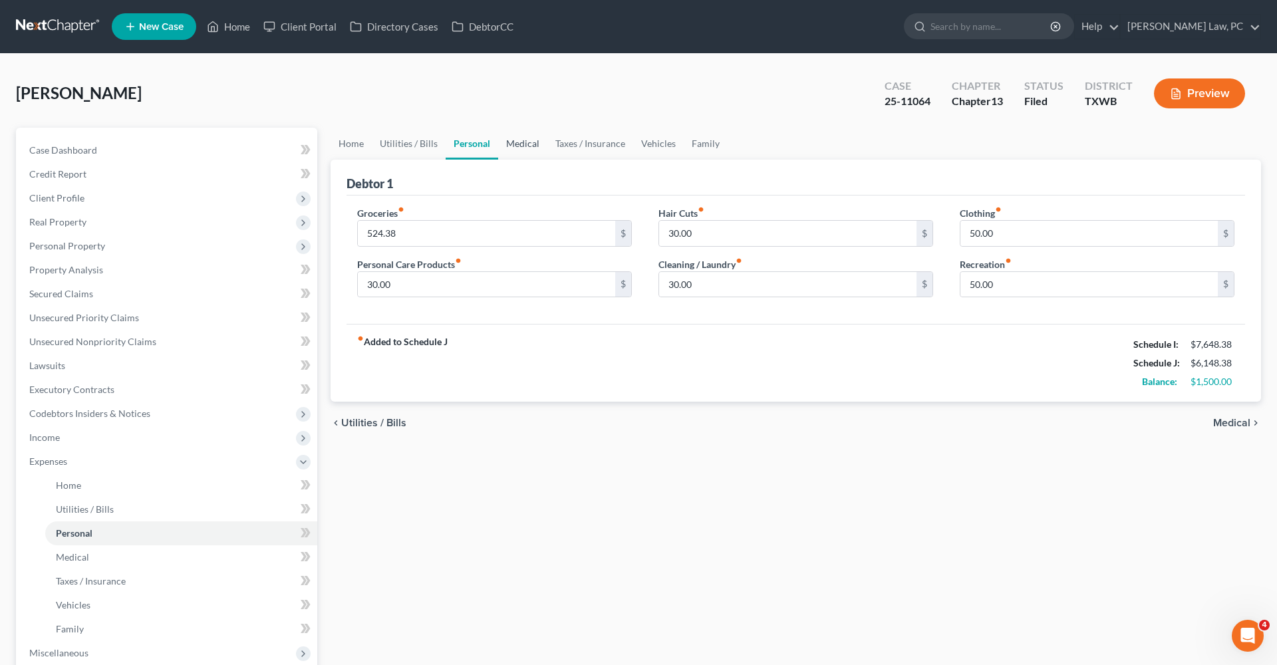
click at [521, 147] on link "Medical" at bounding box center [522, 144] width 49 height 32
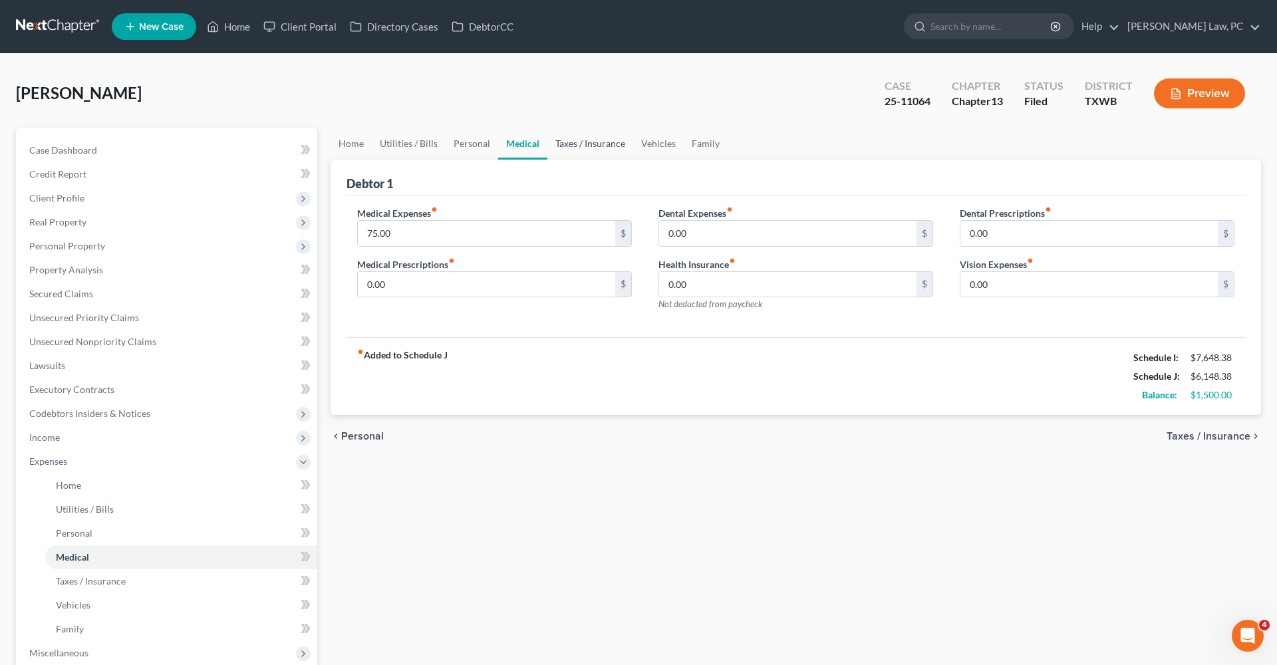
click at [610, 144] on link "Taxes / Insurance" at bounding box center [590, 144] width 86 height 32
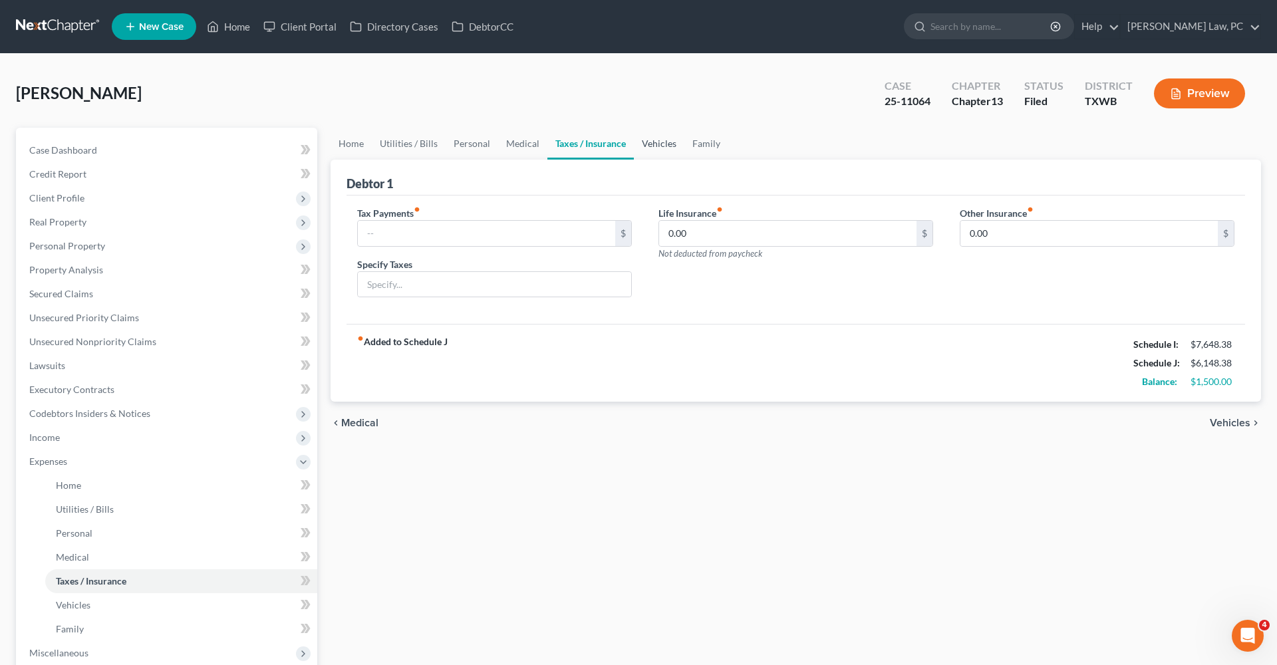
click at [668, 143] on link "Vehicles" at bounding box center [659, 144] width 51 height 32
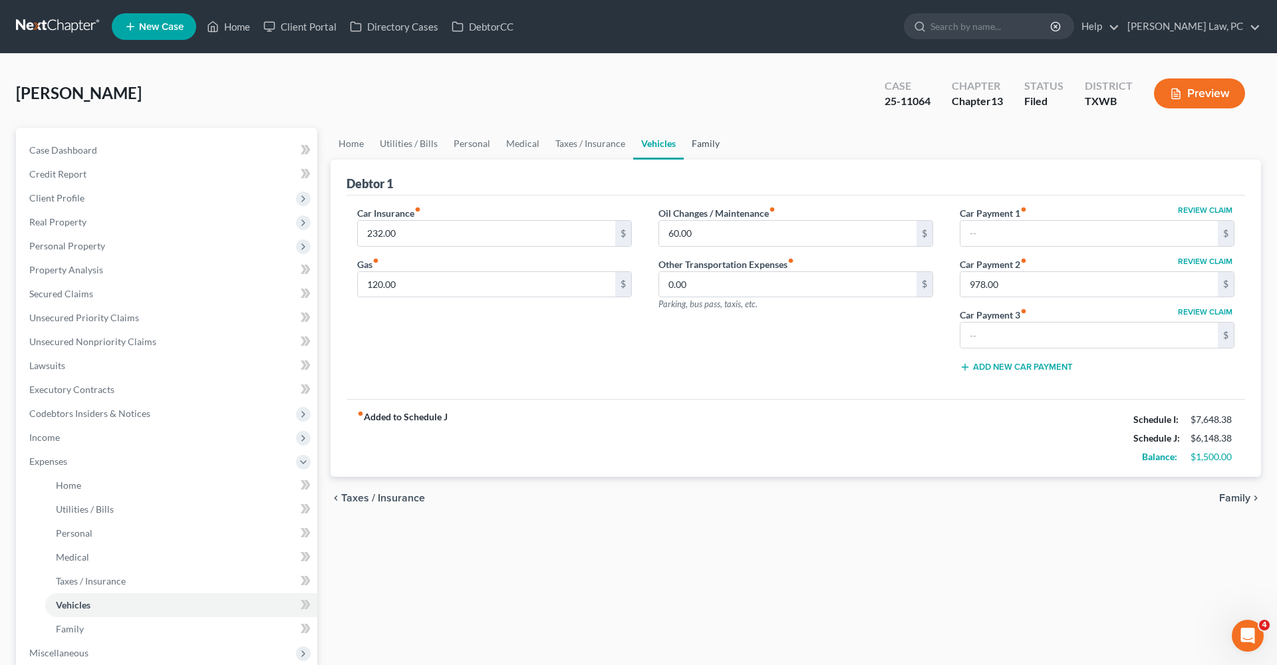
click at [719, 148] on link "Family" at bounding box center [706, 144] width 44 height 32
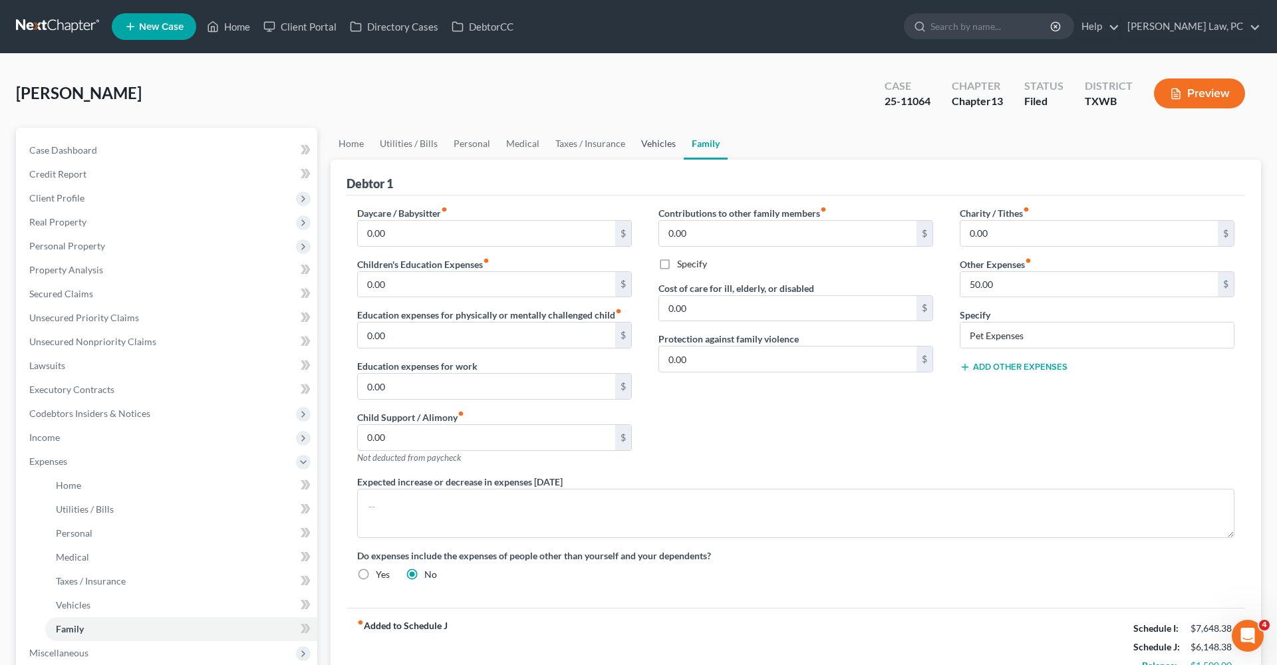
click at [644, 144] on link "Vehicles" at bounding box center [658, 144] width 51 height 32
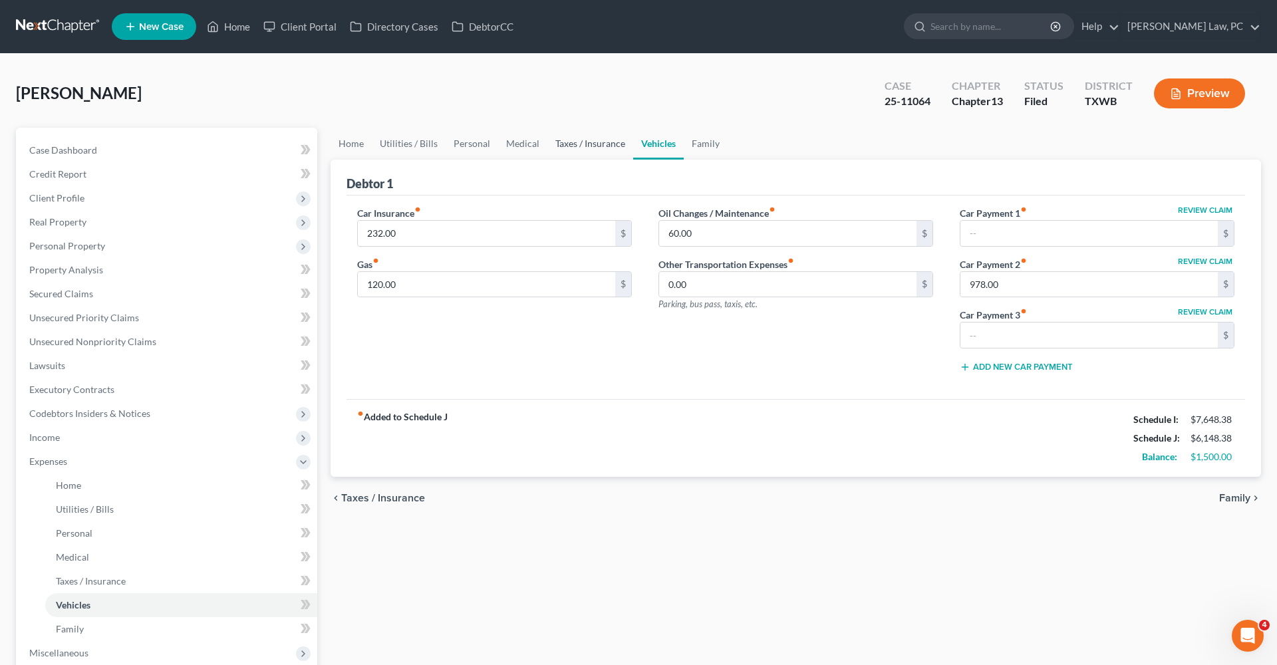
click at [580, 146] on link "Taxes / Insurance" at bounding box center [590, 144] width 86 height 32
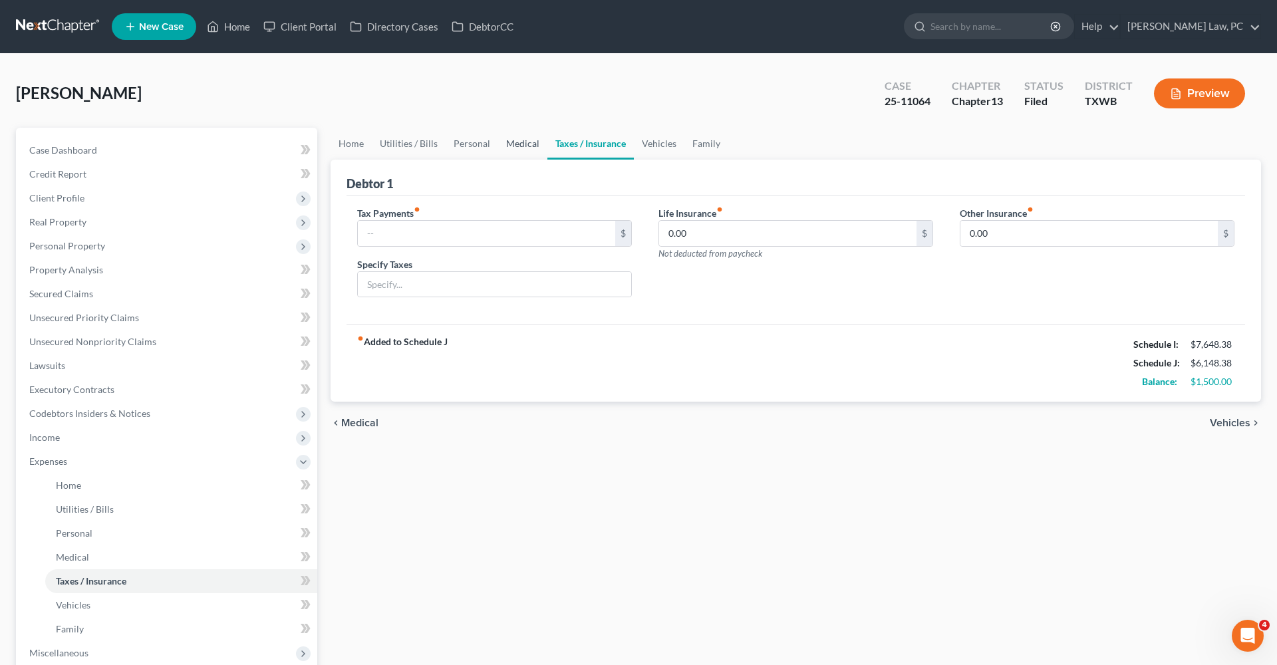
click at [521, 145] on link "Medical" at bounding box center [522, 144] width 49 height 32
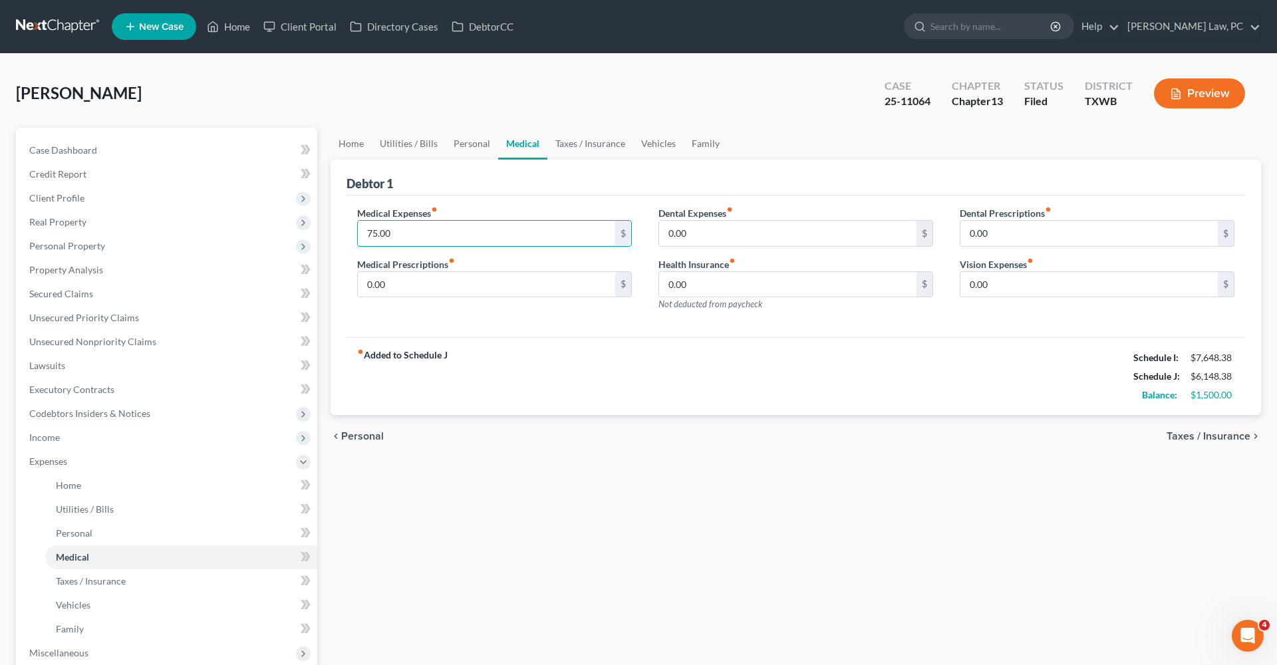
drag, startPoint x: 398, startPoint y: 234, endPoint x: 344, endPoint y: 233, distance: 53.2
click at [344, 233] on div "Medical Expenses fiber_manual_record 75.00 $ Medical Prescriptions fiber_manual…" at bounding box center [494, 264] width 301 height 116
type input "50"
click at [471, 140] on link "Personal" at bounding box center [472, 144] width 53 height 32
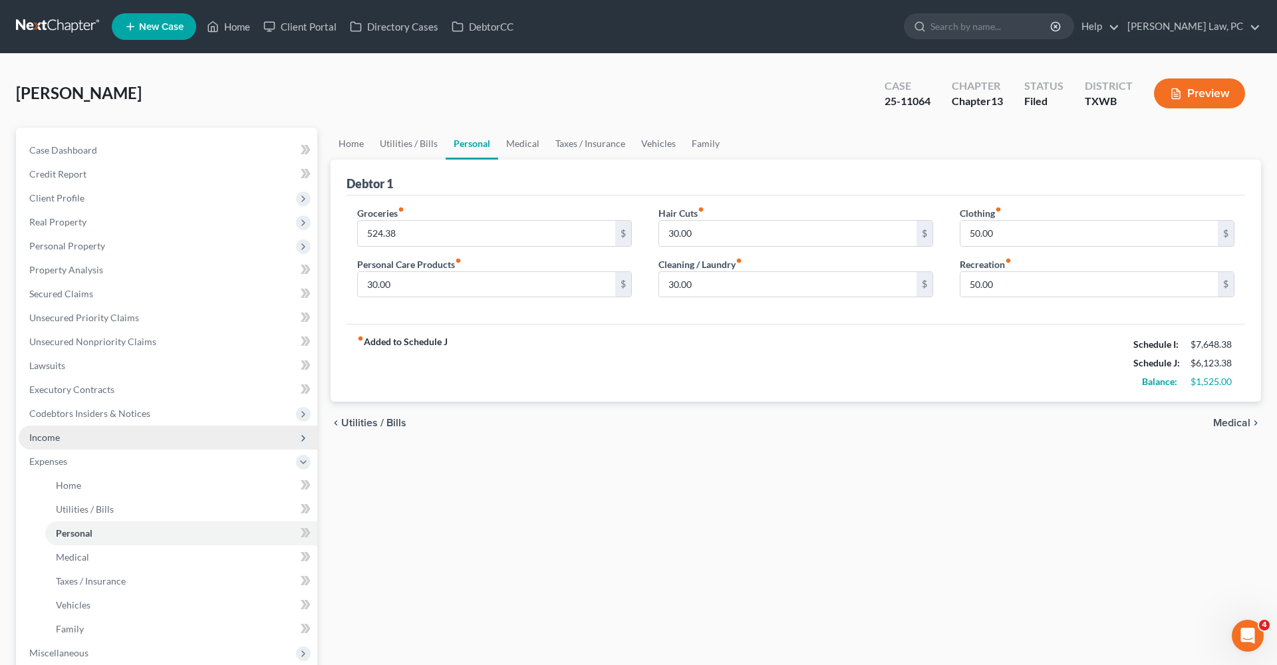
click at [51, 437] on span "Income" at bounding box center [44, 437] width 31 height 11
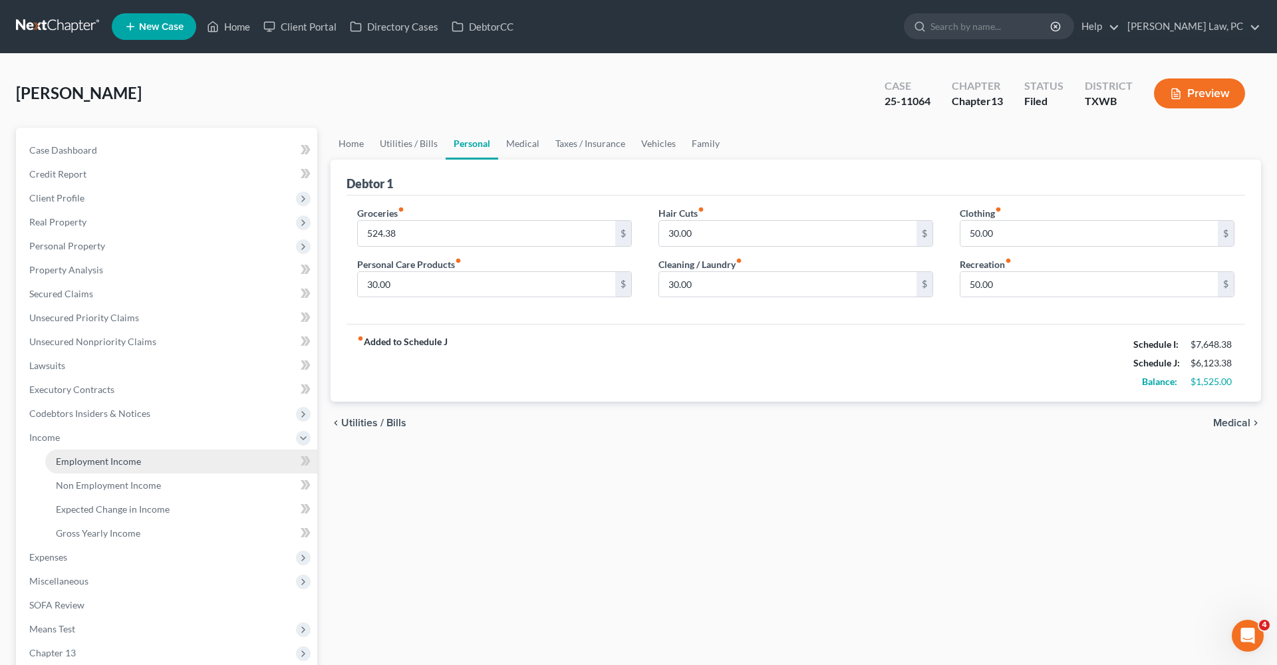
click at [89, 457] on span "Employment Income" at bounding box center [98, 460] width 85 height 11
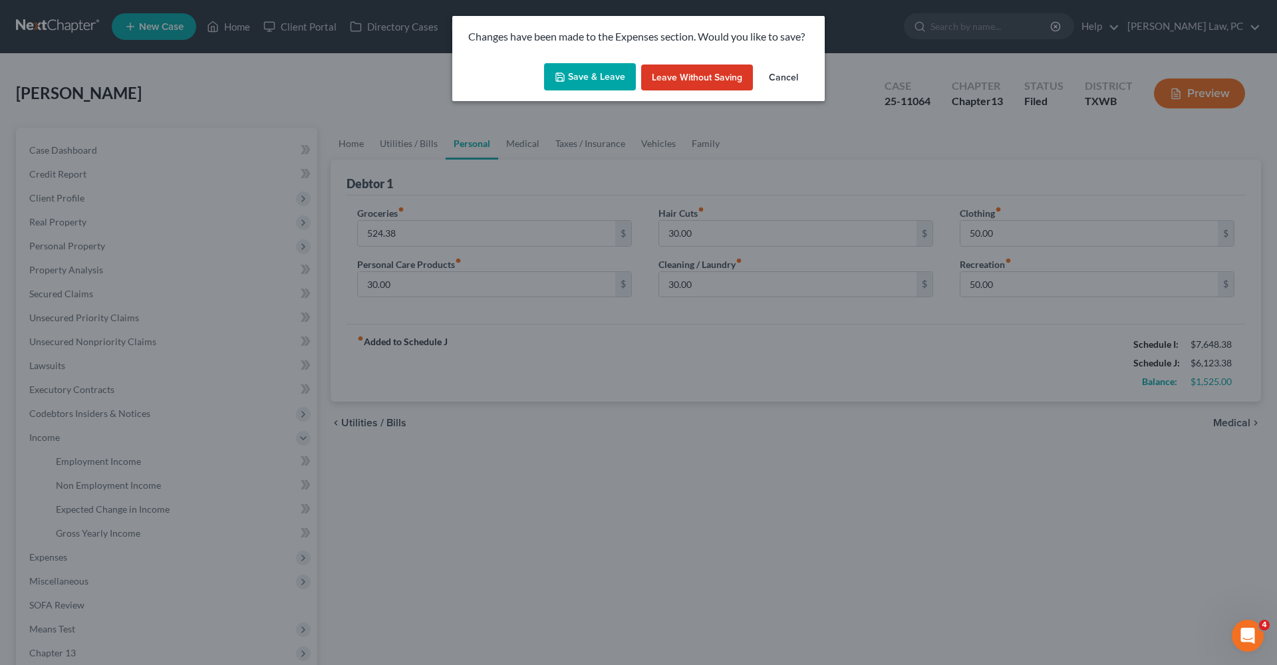
click at [556, 88] on button "Save & Leave" at bounding box center [590, 77] width 92 height 28
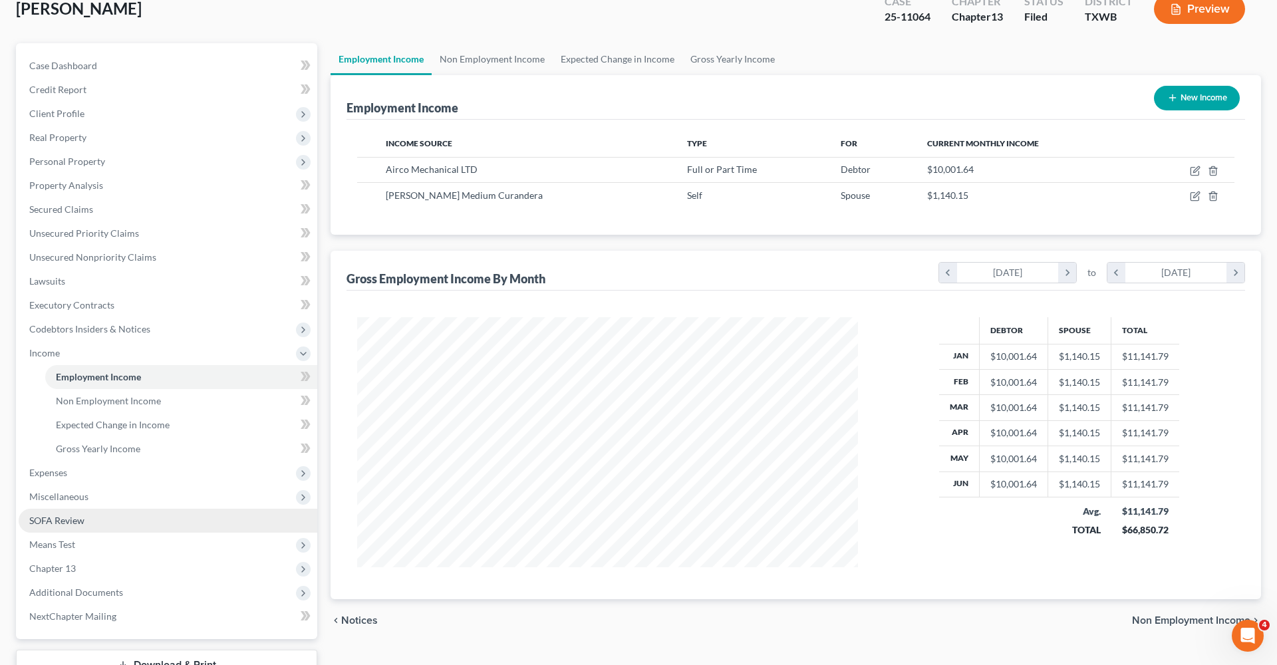
scroll to position [108, 0]
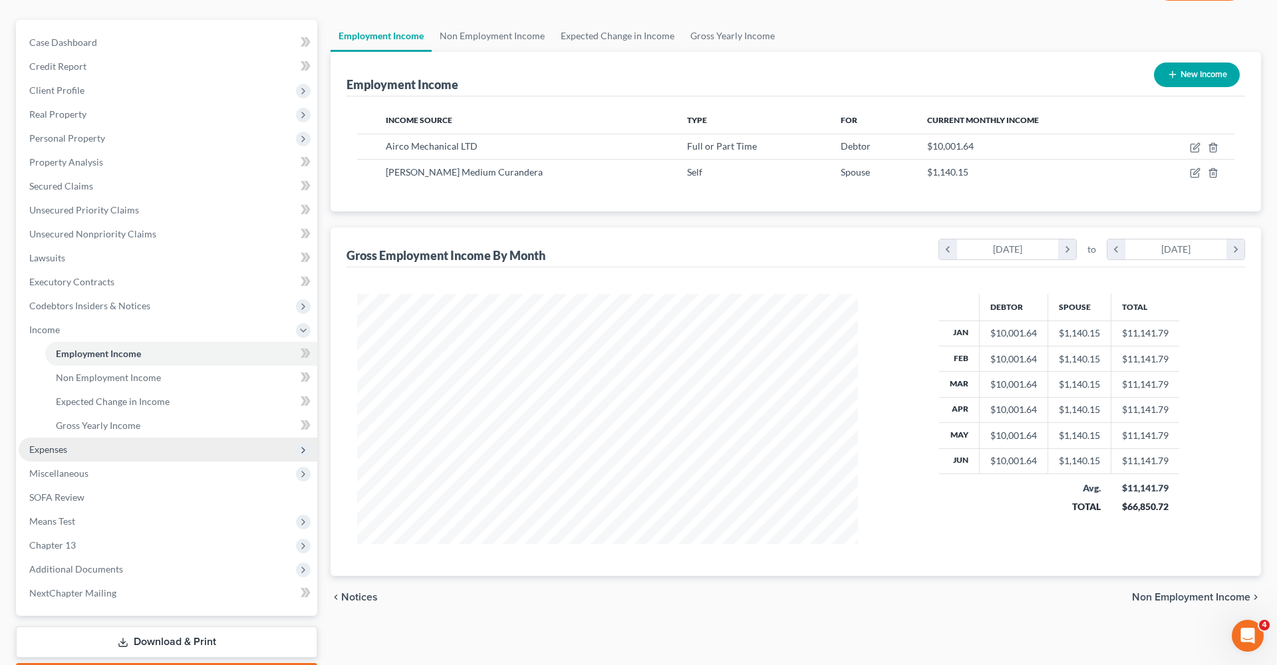
click at [64, 450] on span "Expenses" at bounding box center [48, 449] width 38 height 11
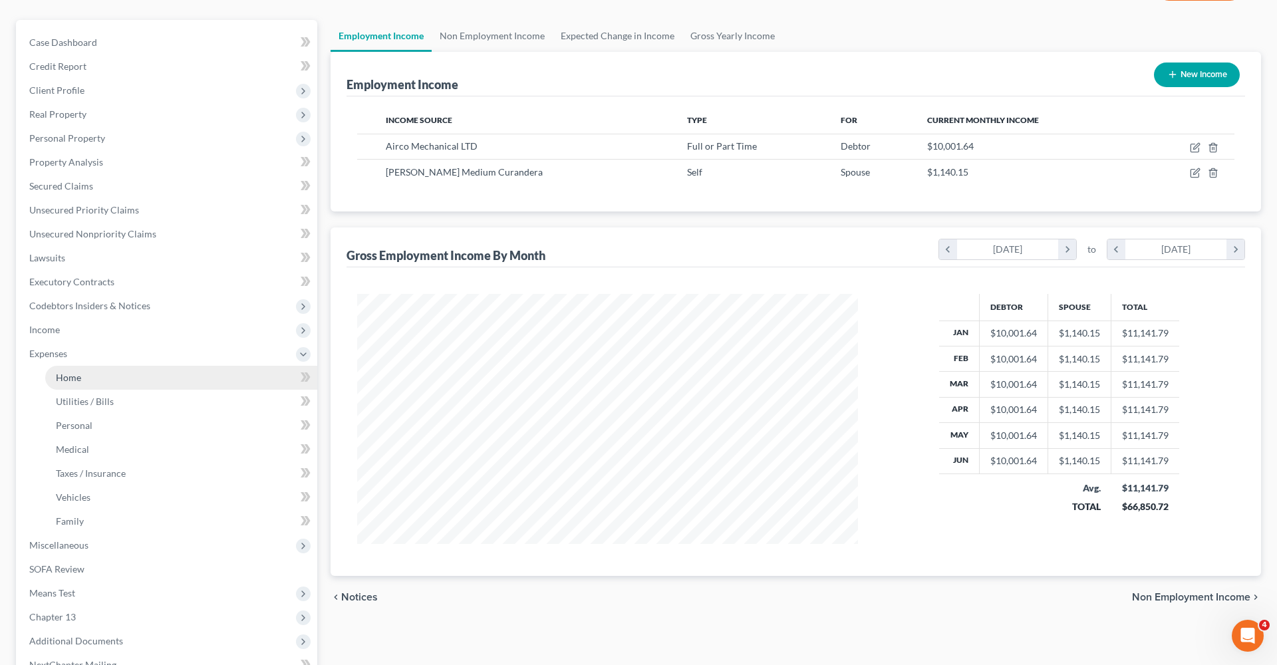
click at [67, 374] on span "Home" at bounding box center [68, 377] width 25 height 11
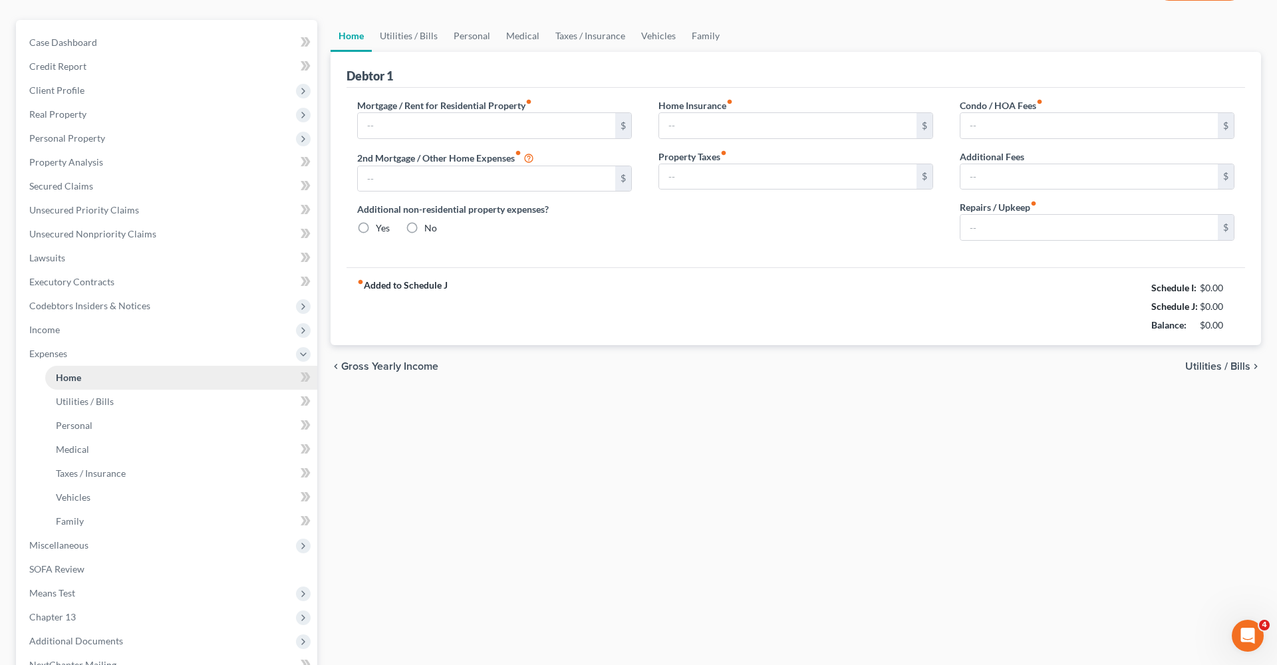
type input "2,333.00"
type input "539.00"
radio input "true"
type input "0.00"
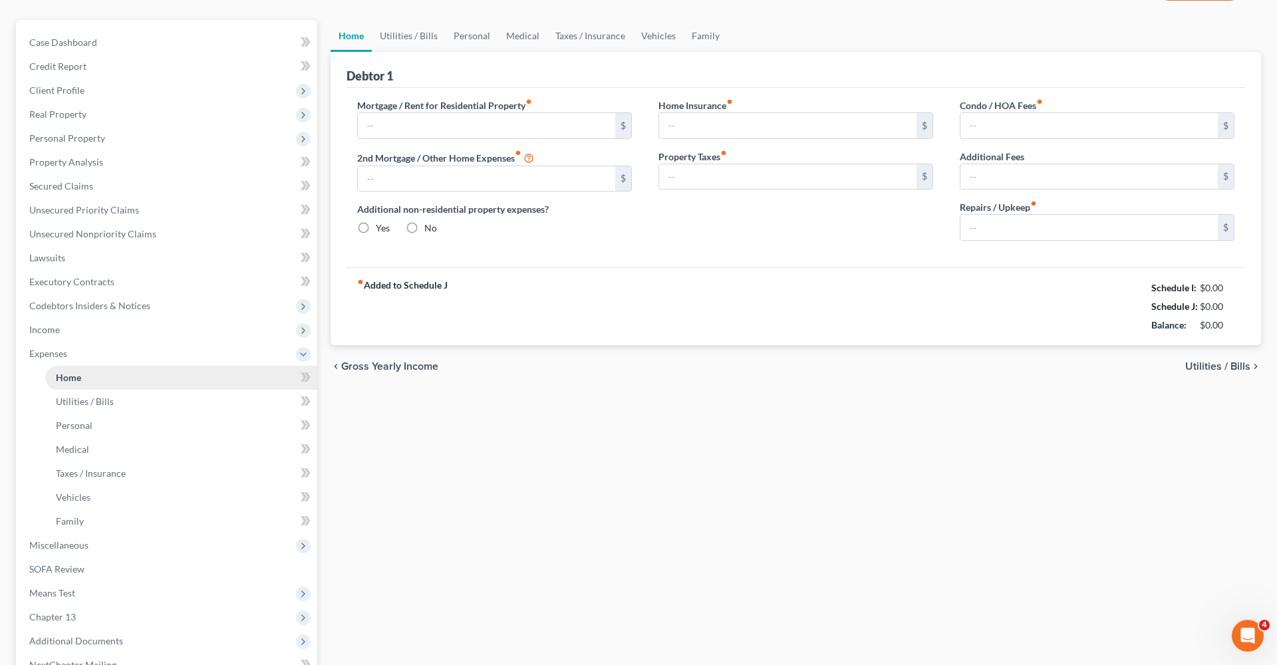
type input "45.00"
type input "0.00"
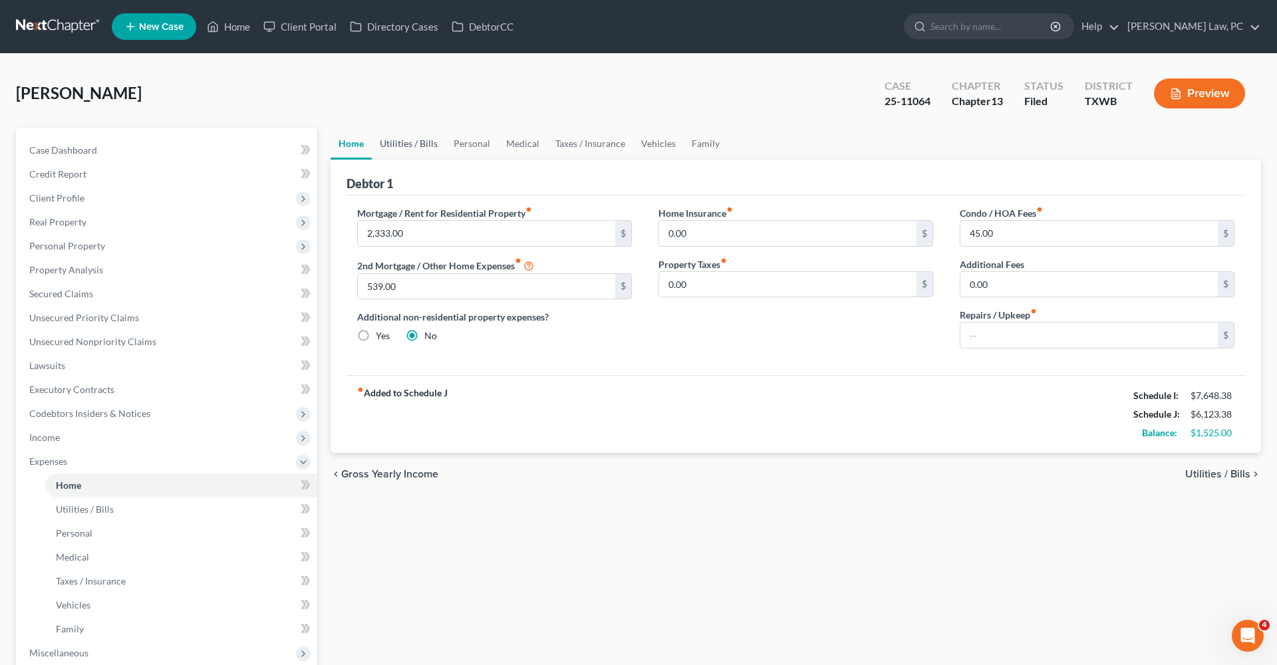
click at [407, 146] on link "Utilities / Bills" at bounding box center [409, 144] width 74 height 32
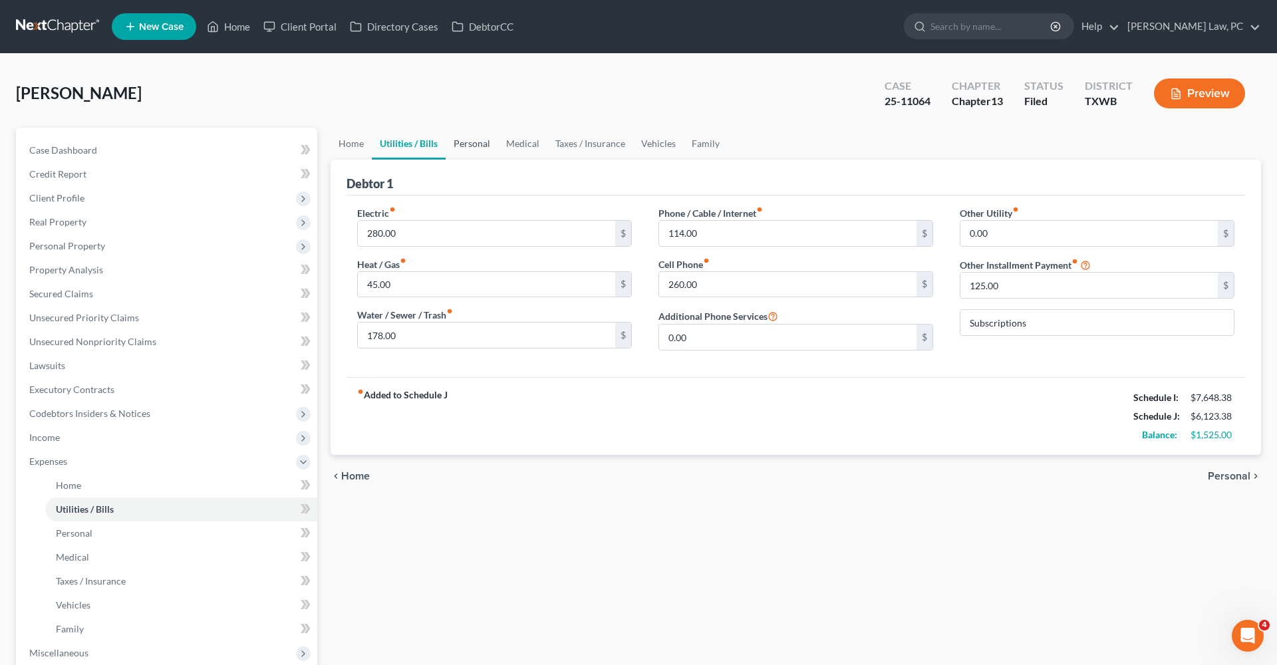
click at [479, 145] on link "Personal" at bounding box center [472, 144] width 53 height 32
